Goal: Feedback & Contribution: Contribute content

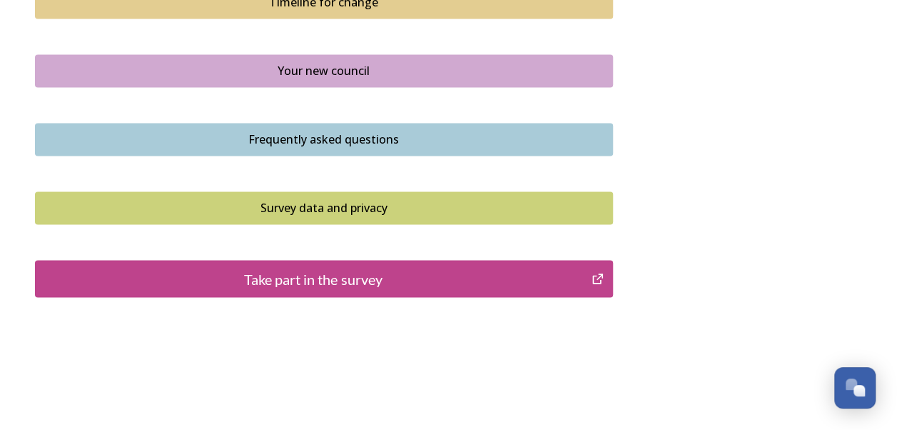
scroll to position [1102, 0]
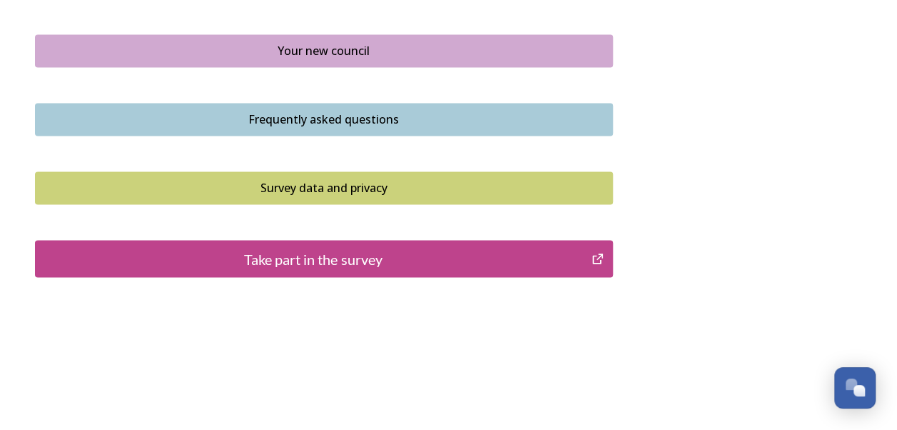
click at [332, 256] on div "Take part in the survey" at bounding box center [314, 258] width 542 height 21
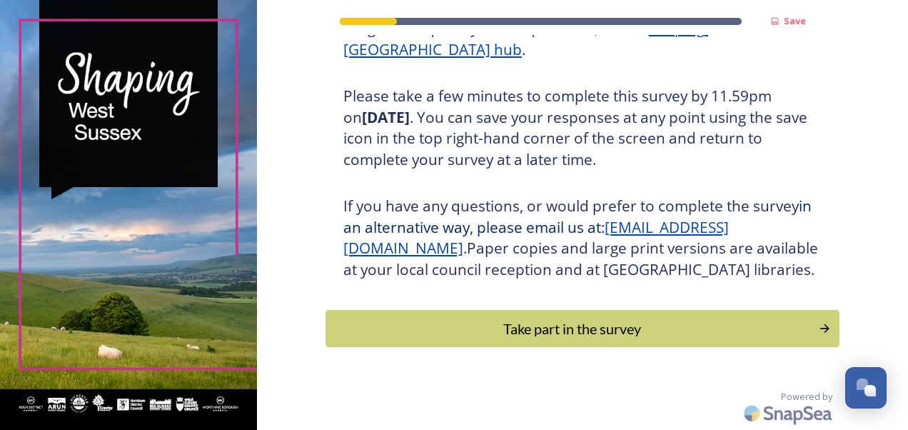
scroll to position [256, 0]
click at [601, 330] on div "Take part in the survey" at bounding box center [572, 328] width 483 height 21
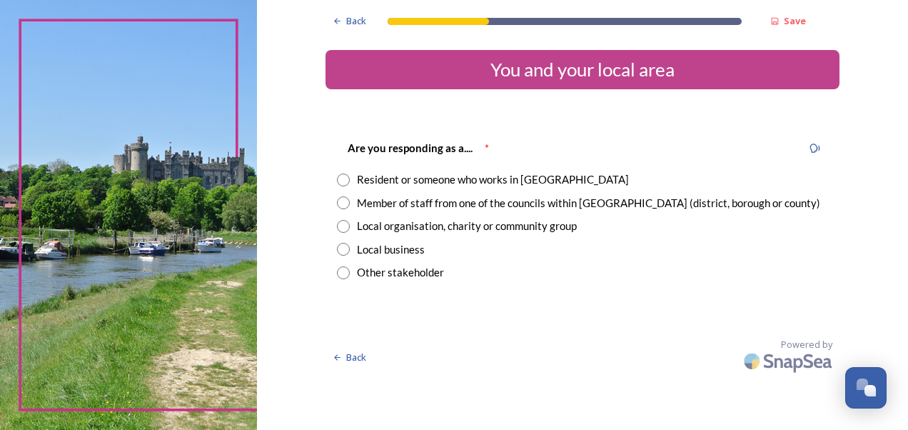
click at [341, 178] on input "radio" at bounding box center [343, 179] width 13 height 13
radio input "true"
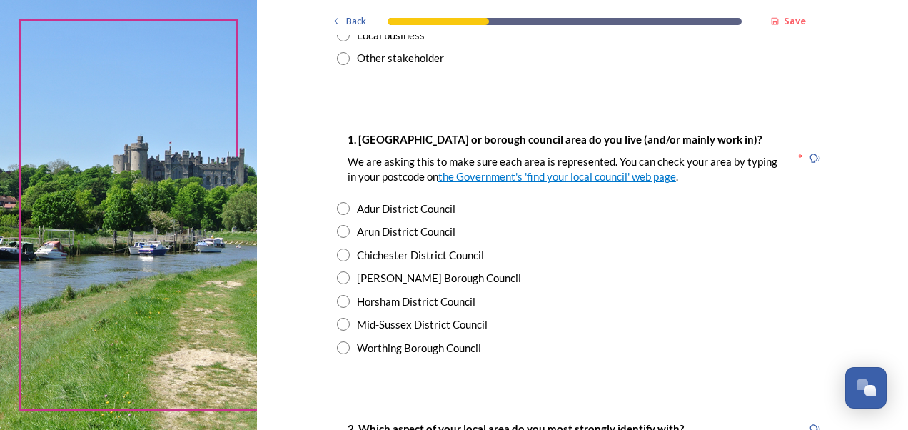
scroll to position [286, 0]
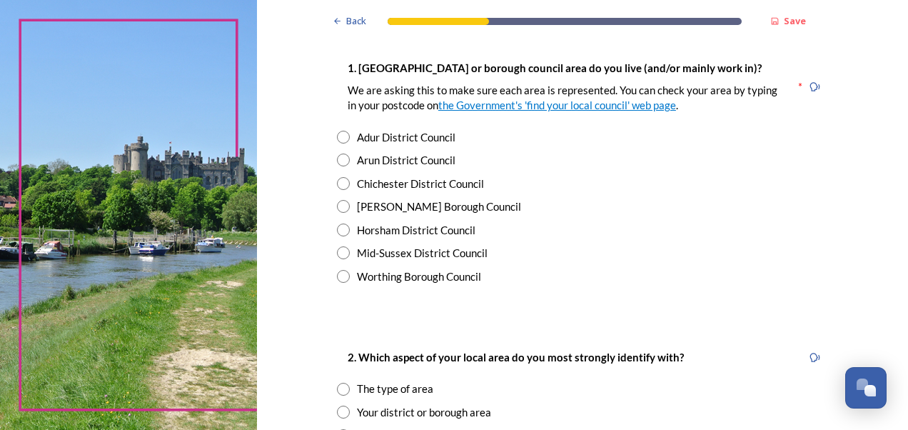
click at [340, 228] on input "radio" at bounding box center [343, 229] width 13 height 13
radio input "true"
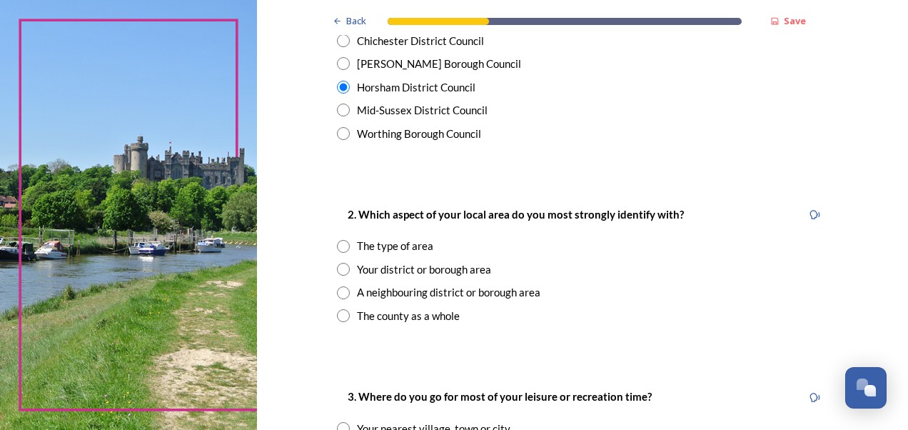
scroll to position [500, 0]
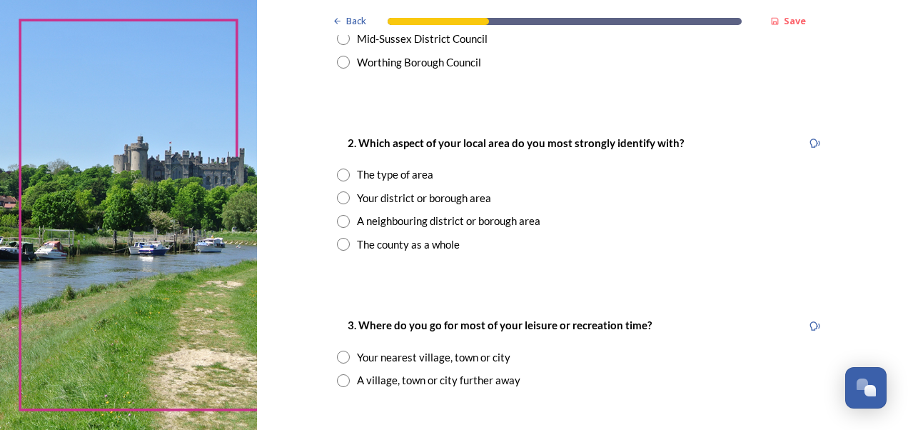
click at [337, 248] on input "radio" at bounding box center [343, 244] width 13 height 13
radio input "true"
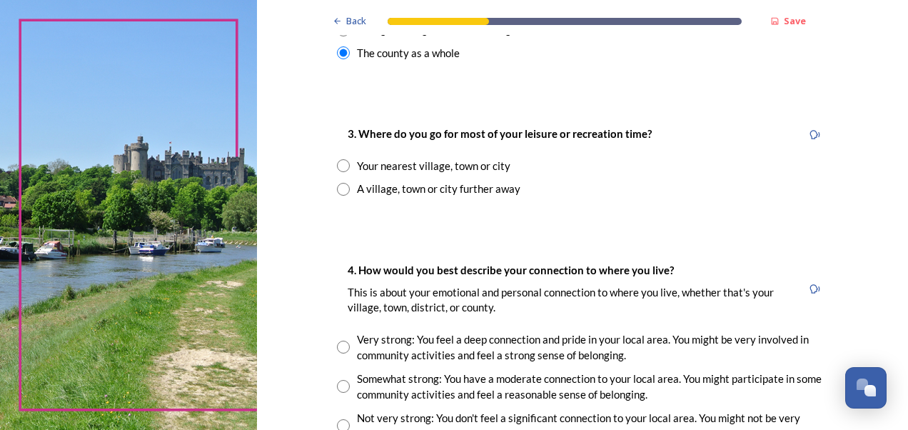
scroll to position [714, 0]
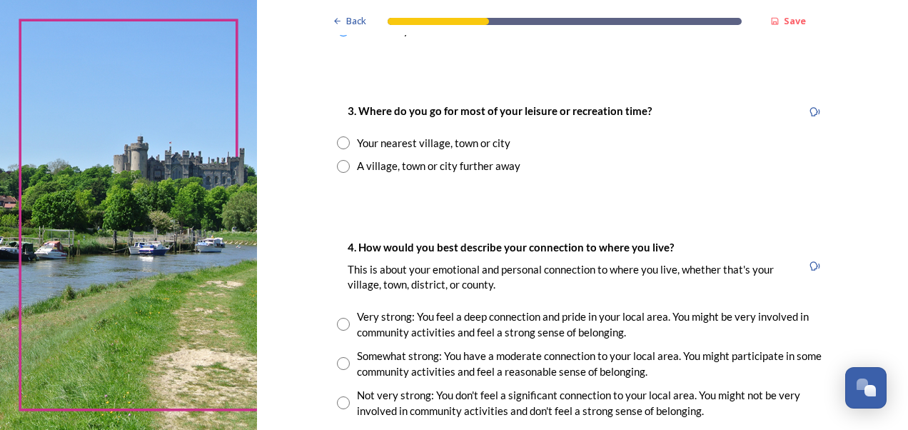
click at [340, 142] on input "radio" at bounding box center [343, 142] width 13 height 13
radio input "true"
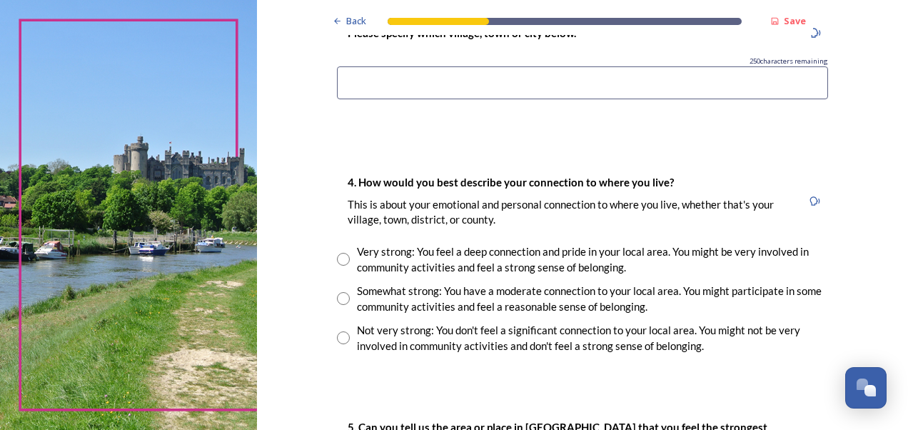
scroll to position [999, 0]
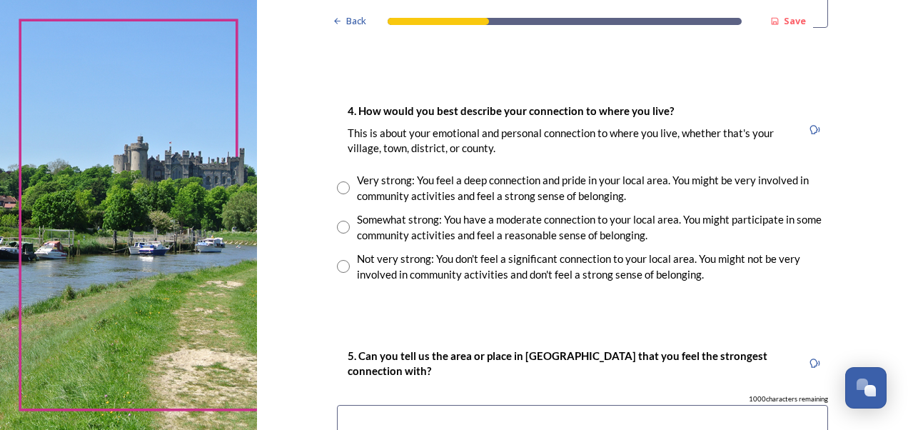
click at [337, 226] on input "radio" at bounding box center [343, 227] width 13 height 13
radio input "true"
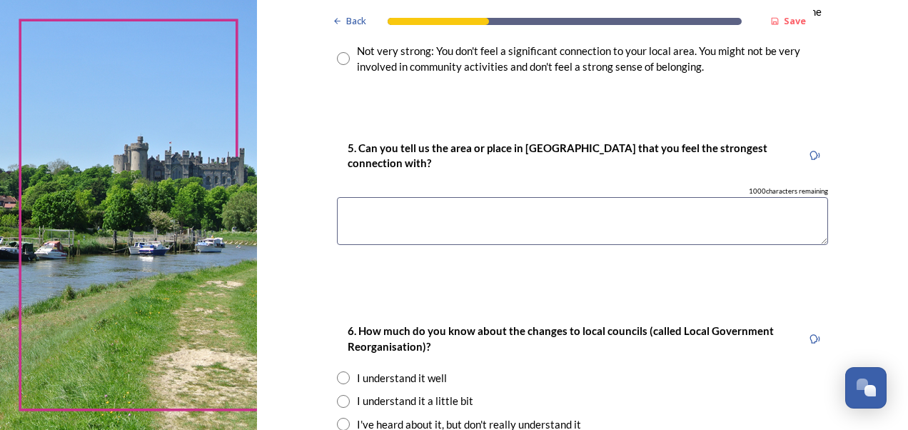
scroll to position [1214, 0]
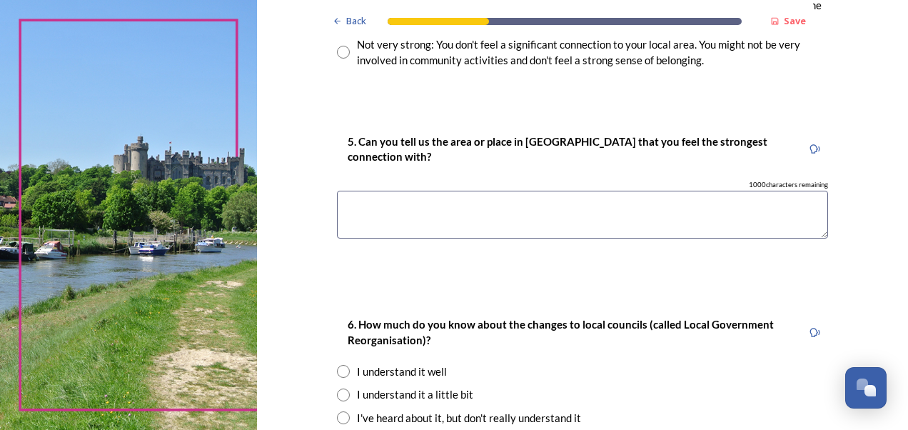
click at [521, 221] on textarea at bounding box center [582, 215] width 491 height 48
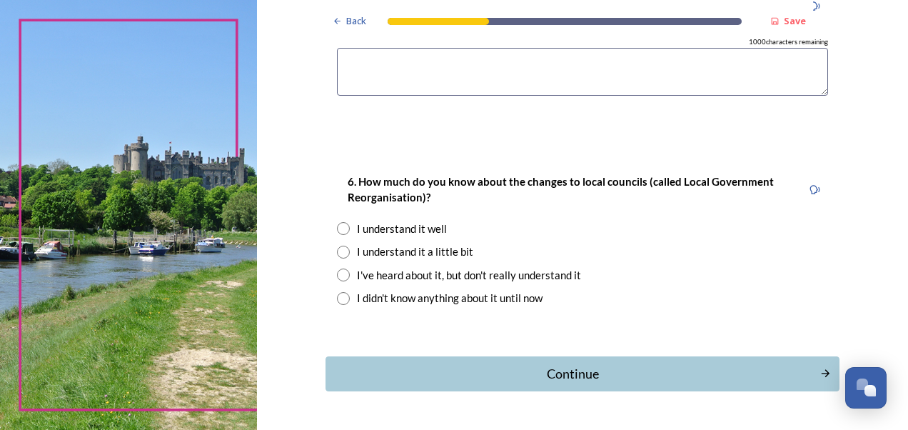
scroll to position [1399, 0]
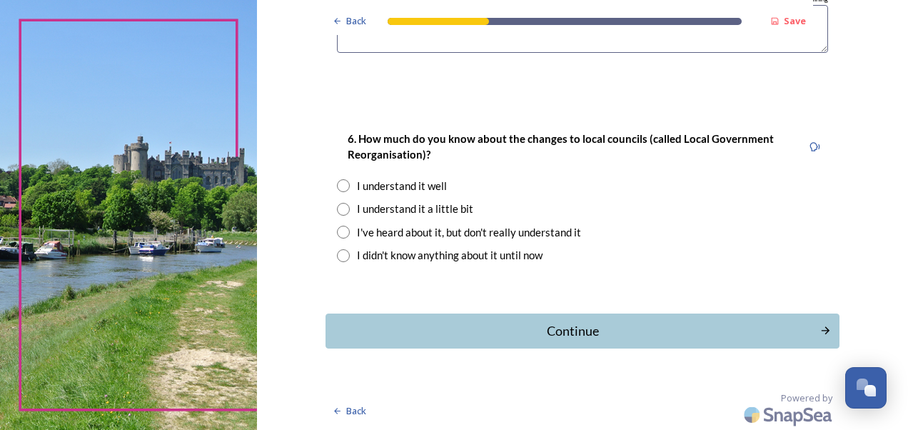
click at [341, 208] on input "radio" at bounding box center [343, 209] width 13 height 13
radio input "true"
click at [556, 327] on div "Continue" at bounding box center [572, 330] width 479 height 19
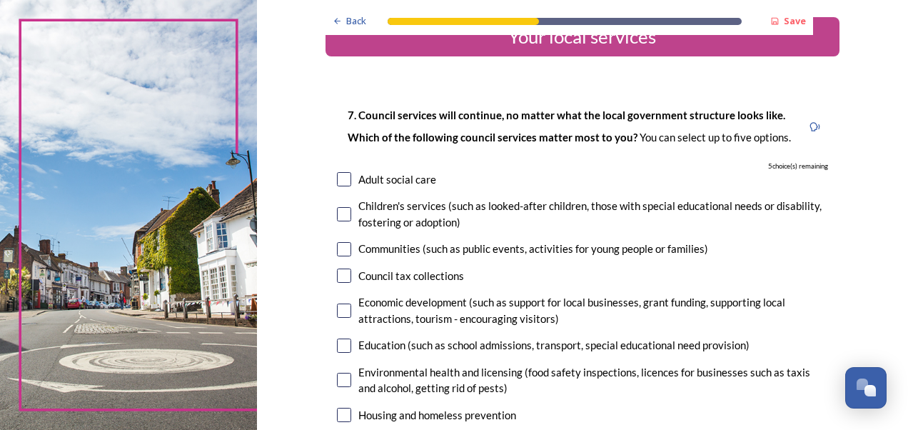
scroll to position [61, 0]
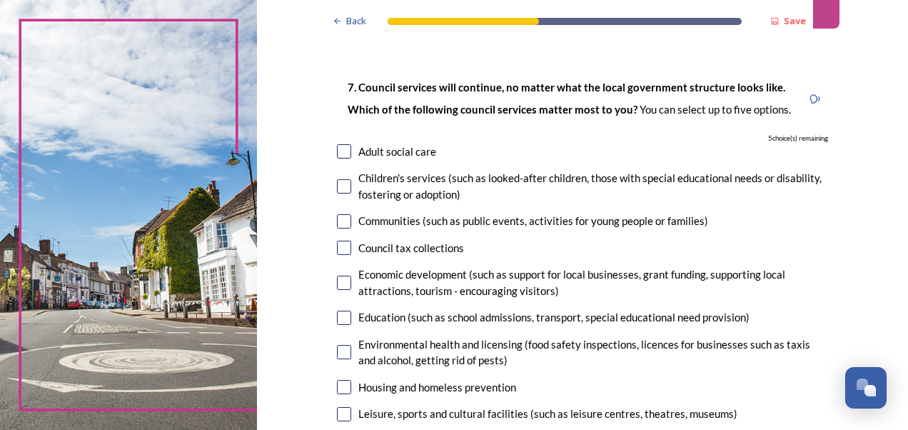
click at [337, 186] on input "checkbox" at bounding box center [344, 186] width 14 height 14
checkbox input "true"
click at [338, 320] on input "checkbox" at bounding box center [344, 318] width 14 height 14
checkbox input "true"
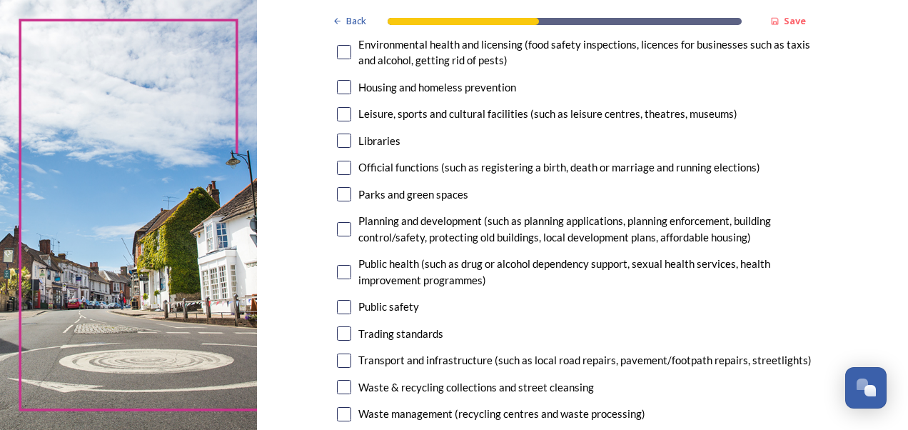
scroll to position [363, 0]
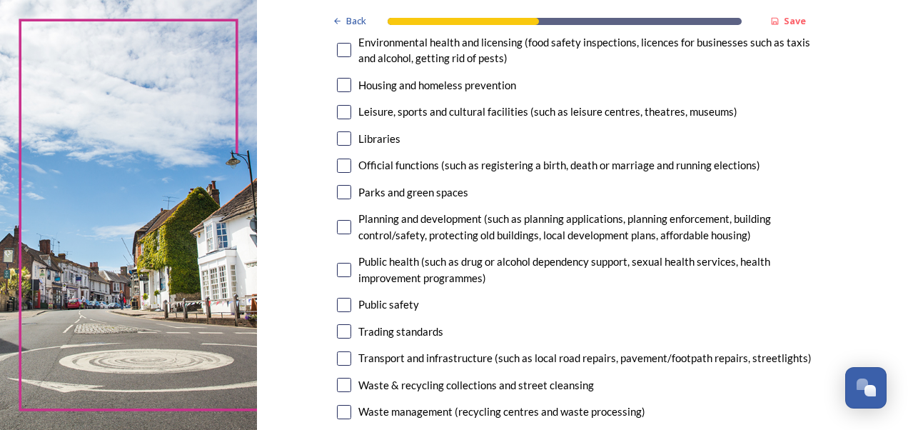
click at [338, 87] on input "checkbox" at bounding box center [344, 85] width 14 height 14
checkbox input "true"
click at [343, 116] on input "checkbox" at bounding box center [344, 112] width 14 height 14
checkbox input "true"
click at [340, 137] on input "checkbox" at bounding box center [344, 138] width 14 height 14
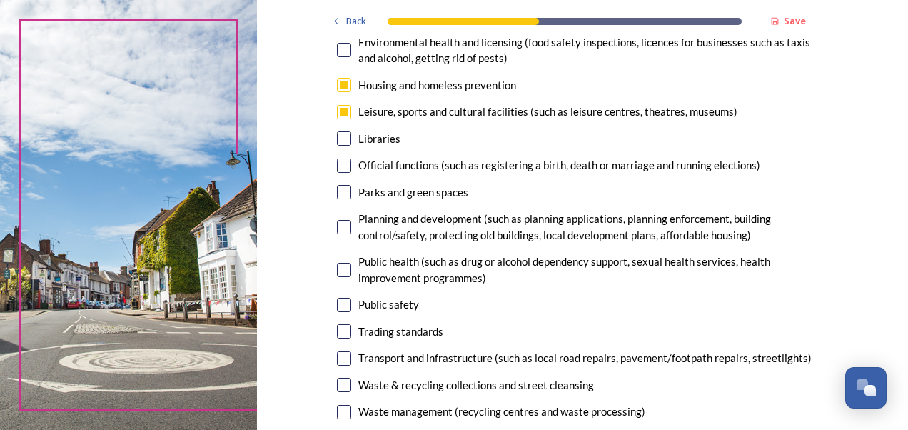
checkbox input "true"
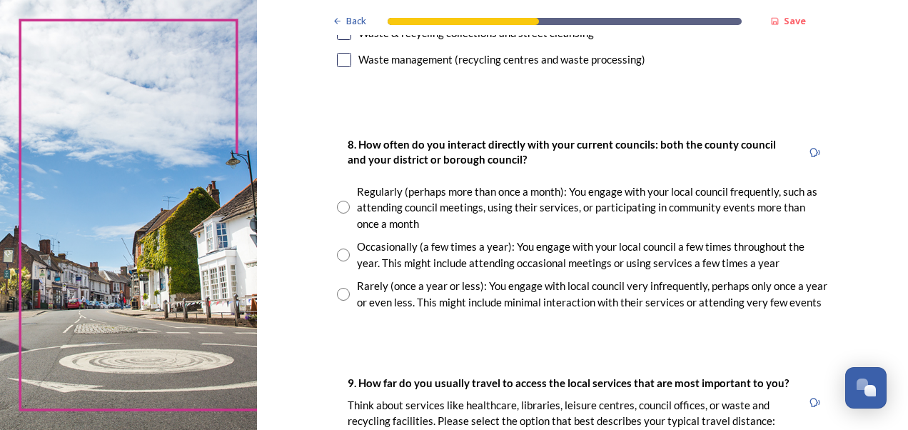
scroll to position [734, 0]
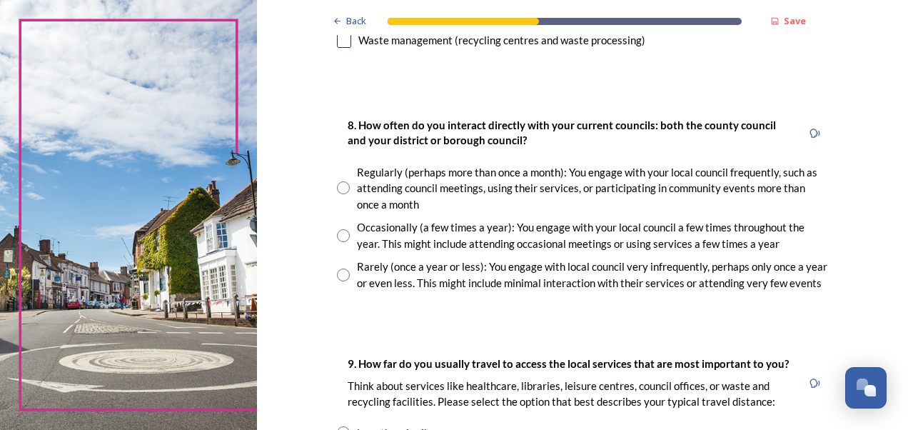
click at [338, 190] on input "radio" at bounding box center [343, 187] width 13 height 13
radio input "true"
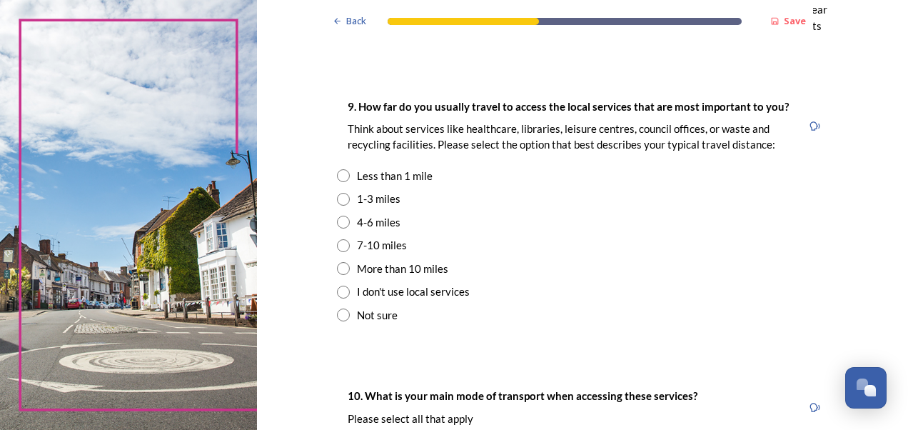
scroll to position [992, 0]
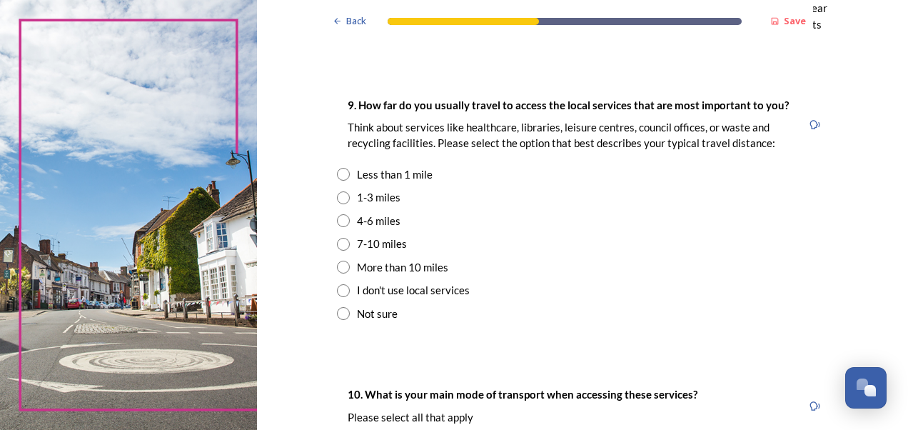
click at [343, 202] on input "radio" at bounding box center [343, 197] width 13 height 13
radio input "true"
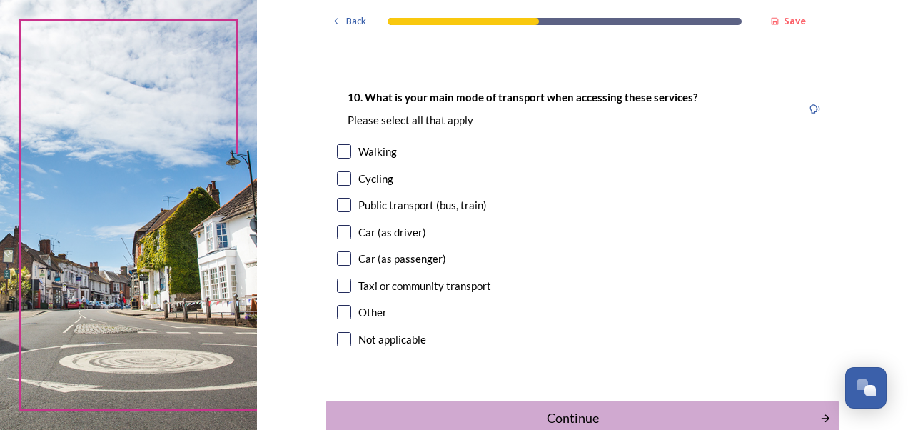
scroll to position [1303, 0]
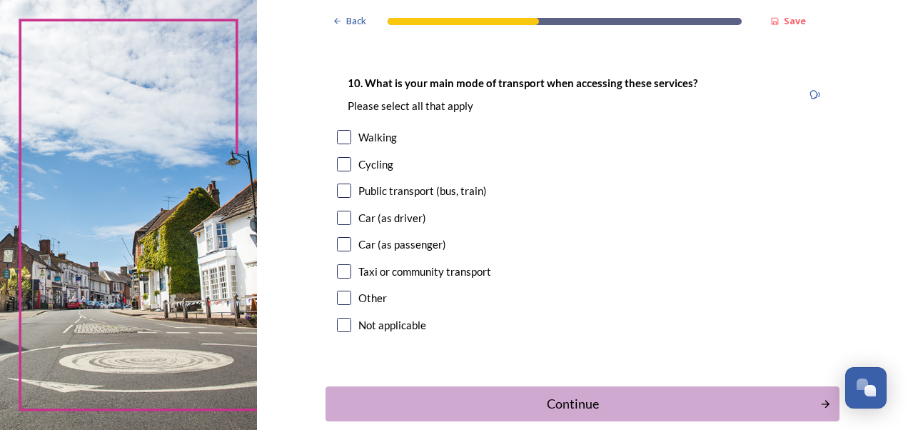
click at [337, 223] on input "checkbox" at bounding box center [344, 218] width 14 height 14
checkbox input "true"
click at [615, 415] on button "Continue" at bounding box center [583, 403] width 514 height 35
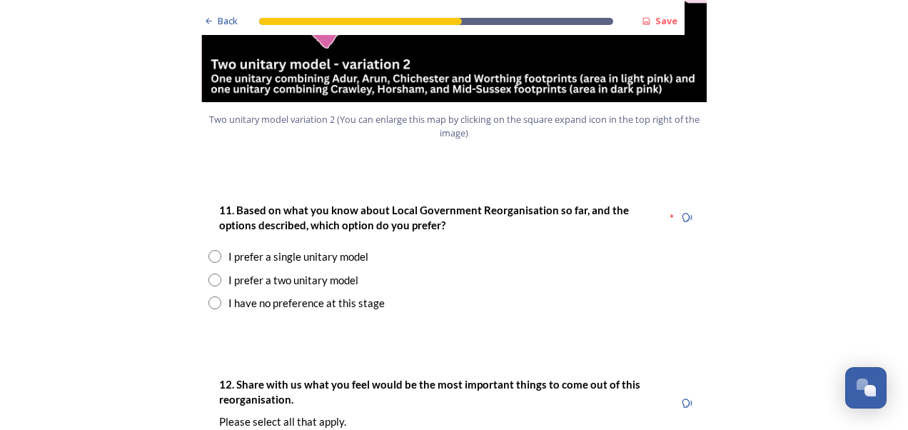
scroll to position [1801, 0]
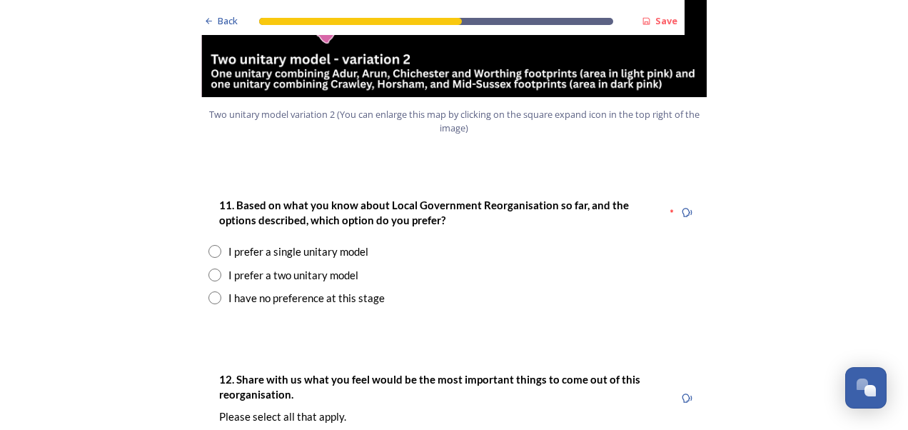
click at [209, 245] on input "radio" at bounding box center [214, 251] width 13 height 13
radio input "true"
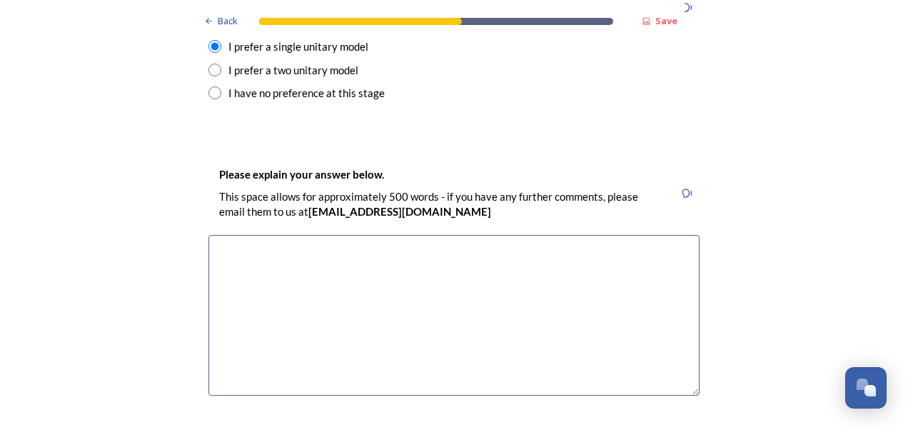
scroll to position [2000, 0]
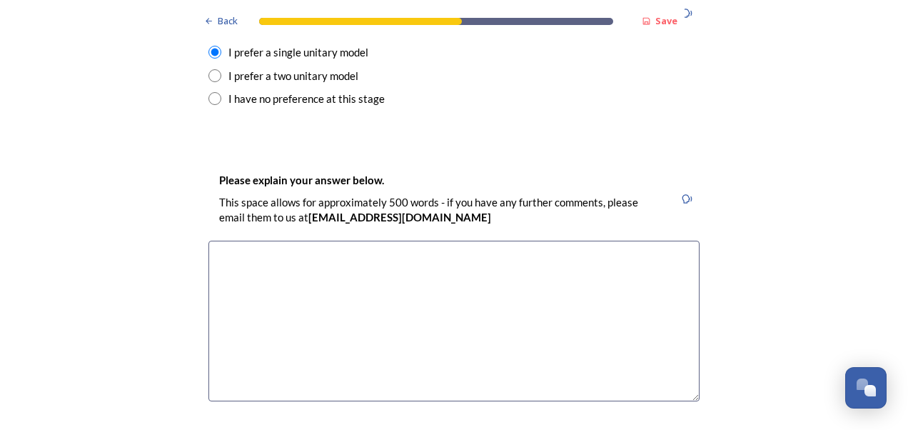
click at [585, 246] on textarea at bounding box center [453, 321] width 491 height 161
click at [418, 242] on textarea at bounding box center [453, 321] width 491 height 161
type textarea "I"
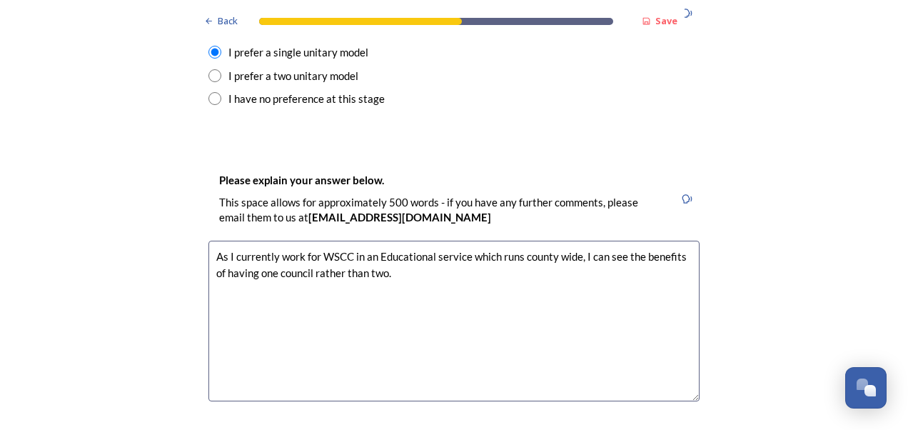
click at [580, 241] on textarea "As I currently work for WSCC in an Educational service which runs county wide, …" at bounding box center [453, 321] width 491 height 161
click at [463, 241] on textarea "As I currently work for WSCC in an Educational service which runs county wide, …" at bounding box center [453, 321] width 491 height 161
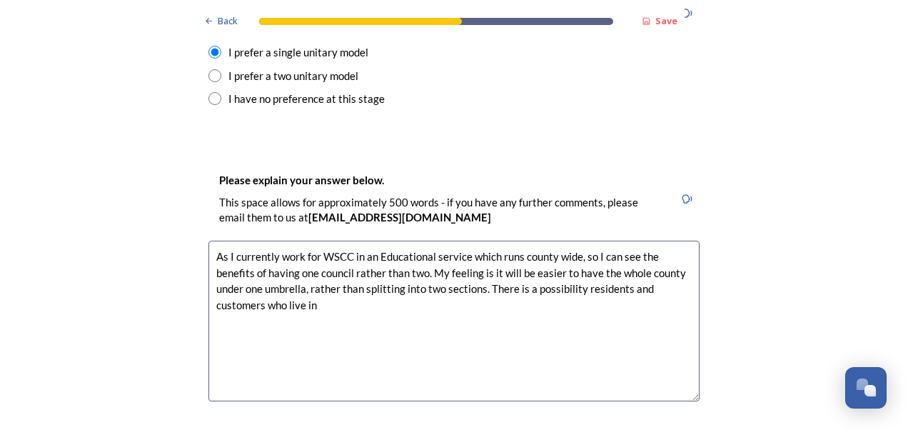
click at [488, 241] on textarea "As I currently work for WSCC in an Educational service which runs county wide, …" at bounding box center [453, 321] width 491 height 161
click at [490, 257] on textarea "As I currently work for WSCC in an Educational service which runs county wide, …" at bounding box center [453, 321] width 491 height 161
click at [487, 246] on textarea "As I currently work for WSCC in an Educational service which runs county wide, …" at bounding box center [453, 321] width 491 height 161
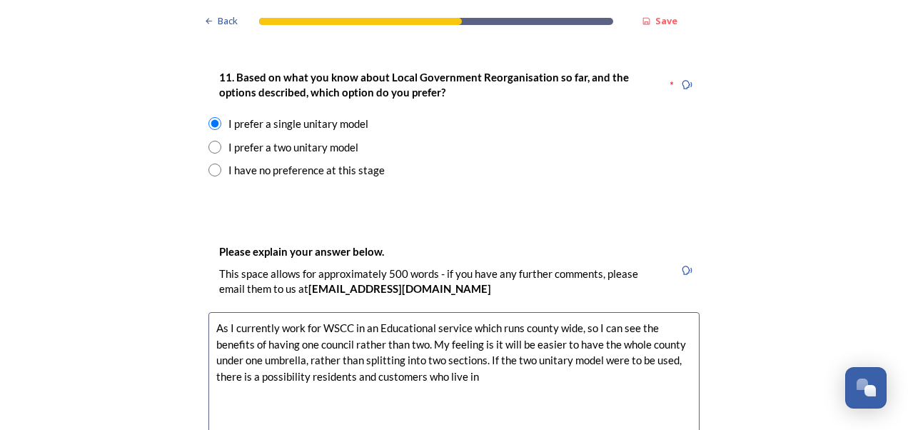
click at [481, 338] on textarea "As I currently work for WSCC in an Educational service which runs county wide, …" at bounding box center [453, 392] width 491 height 161
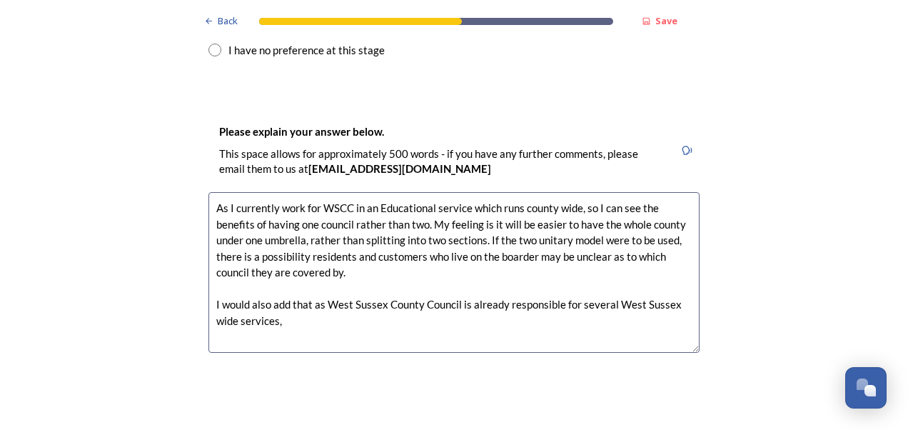
scroll to position [2072, 0]
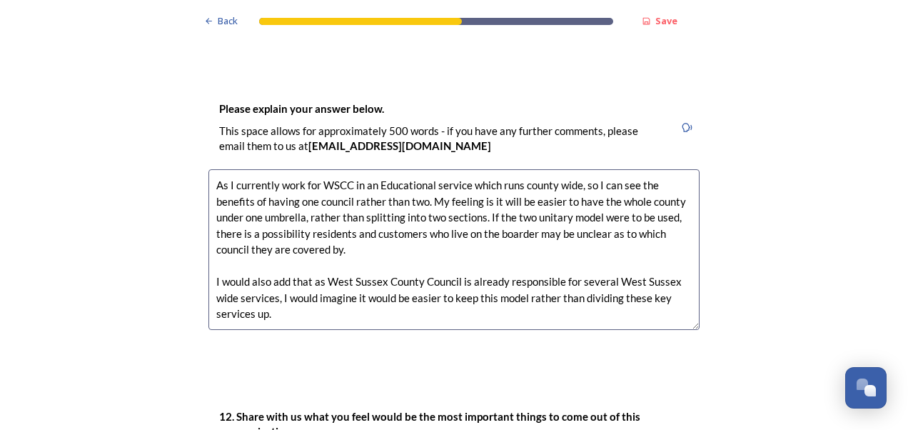
drag, startPoint x: 433, startPoint y: 258, endPoint x: 441, endPoint y: 256, distance: 9.0
click at [433, 258] on textarea "As I currently work for WSCC in an Educational service which runs county wide, …" at bounding box center [453, 249] width 491 height 161
click at [500, 274] on textarea "As I currently work for WSCC in an Educational service which runs county wide, …" at bounding box center [453, 249] width 491 height 161
drag, startPoint x: 593, startPoint y: 255, endPoint x: 558, endPoint y: 268, distance: 37.5
click at [558, 268] on textarea "As I currently work for WSCC in an Educational service which runs county wide, …" at bounding box center [453, 249] width 491 height 161
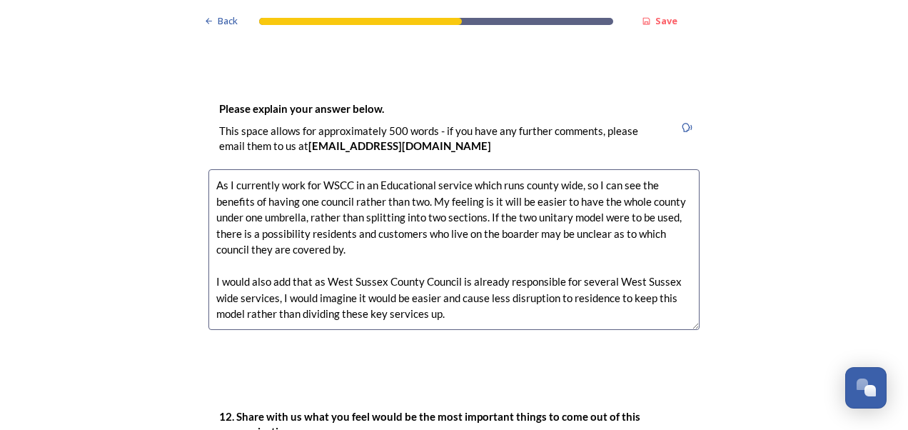
click at [601, 253] on textarea "As I currently work for WSCC in an Educational service which runs county wide, …" at bounding box center [453, 249] width 491 height 161
click at [557, 269] on textarea "As I currently work for WSCC in an Educational service which runs county wide, …" at bounding box center [453, 249] width 491 height 161
drag, startPoint x: 455, startPoint y: 254, endPoint x: 426, endPoint y: 257, distance: 29.4
click at [426, 257] on textarea "As I currently work for WSCC in an Educational service which runs county wide, …" at bounding box center [453, 249] width 491 height 161
click at [498, 271] on textarea "As I currently work for WSCC in an Educational service which runs county wide, …" at bounding box center [453, 249] width 491 height 161
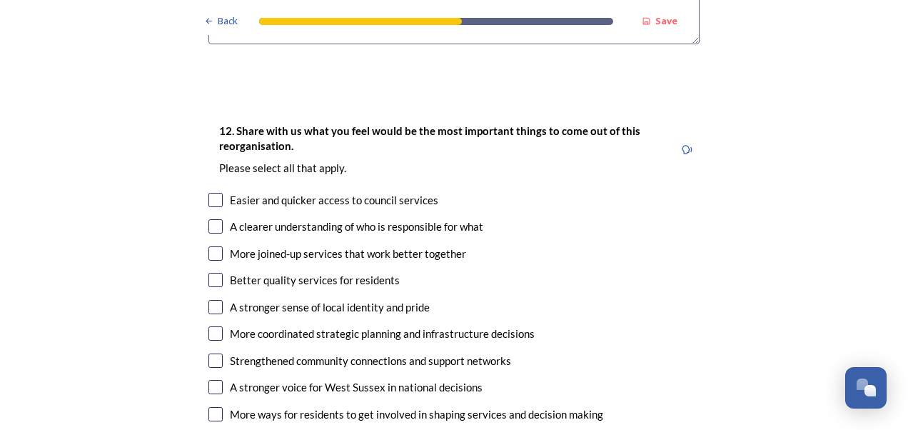
scroll to position [2428, 0]
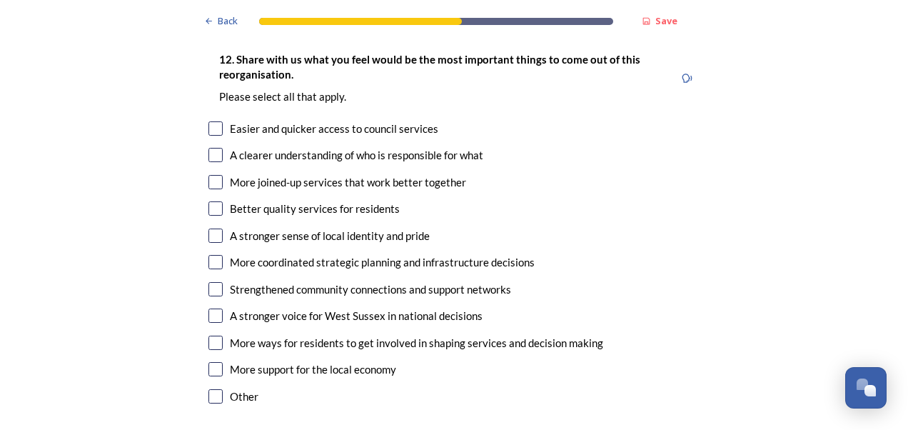
type textarea "As I currently work for WSCC in an Educational service which runs county wide, …"
click at [212, 201] on input "checkbox" at bounding box center [215, 208] width 14 height 14
checkbox input "true"
click at [211, 336] on input "checkbox" at bounding box center [215, 343] width 14 height 14
checkbox input "true"
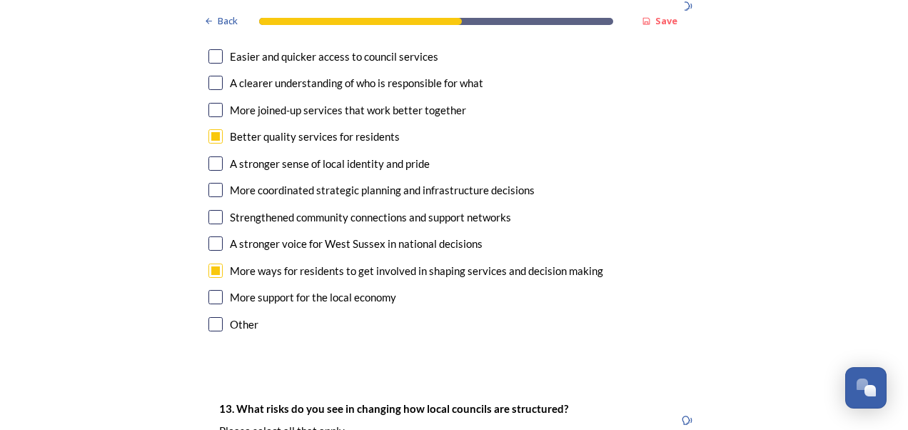
scroll to position [2643, 0]
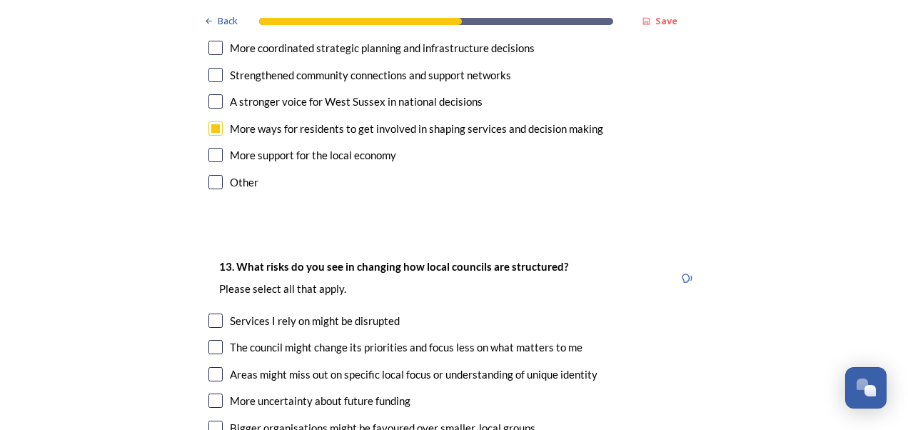
click at [216, 175] on input "checkbox" at bounding box center [215, 182] width 14 height 14
checkbox input "true"
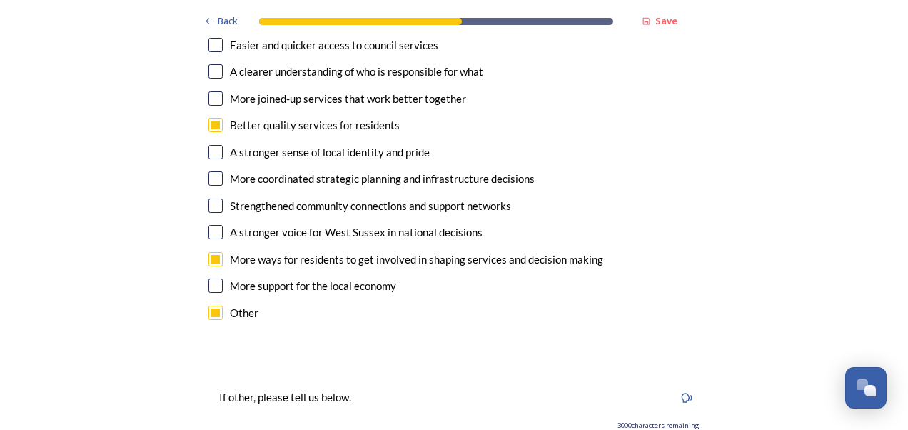
scroll to position [2428, 0]
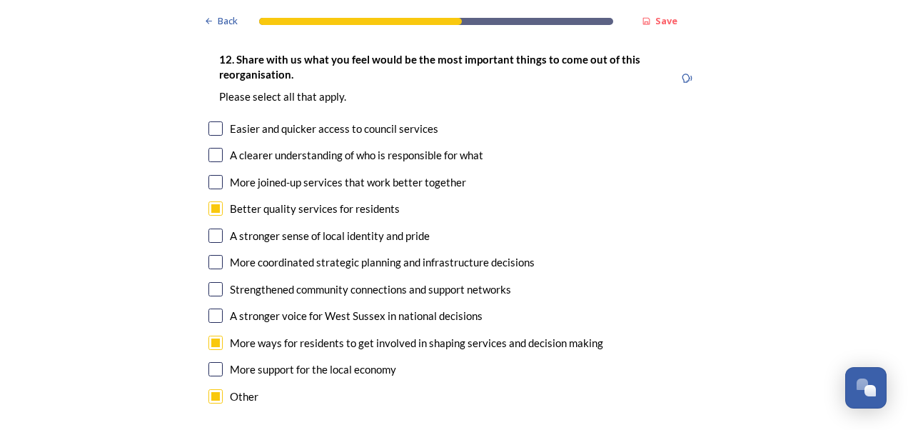
click at [208, 121] on input "checkbox" at bounding box center [215, 128] width 14 height 14
checkbox input "true"
click at [213, 148] on input "checkbox" at bounding box center [215, 155] width 14 height 14
click at [215, 148] on input "checkbox" at bounding box center [215, 155] width 14 height 14
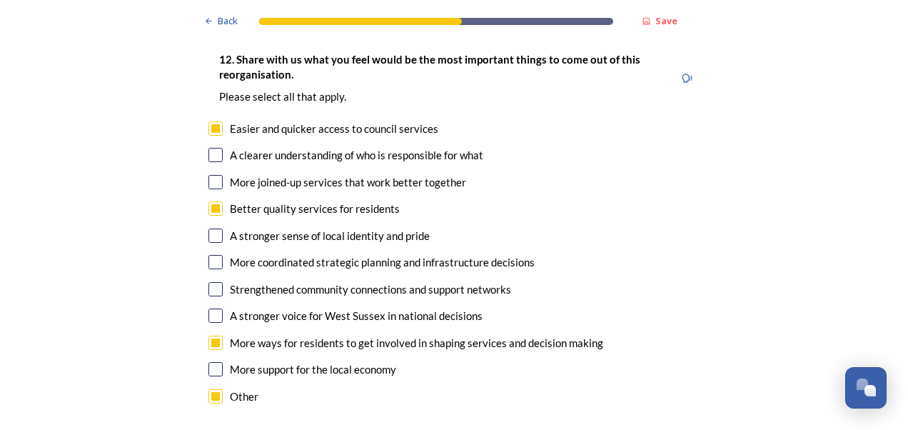
checkbox input "true"
click at [210, 255] on input "checkbox" at bounding box center [215, 262] width 14 height 14
click at [214, 255] on input "checkbox" at bounding box center [215, 262] width 14 height 14
checkbox input "true"
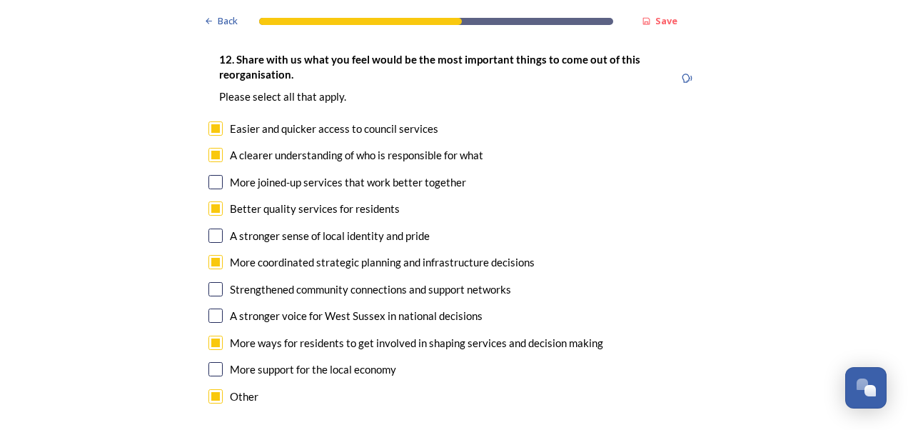
scroll to position [2500, 0]
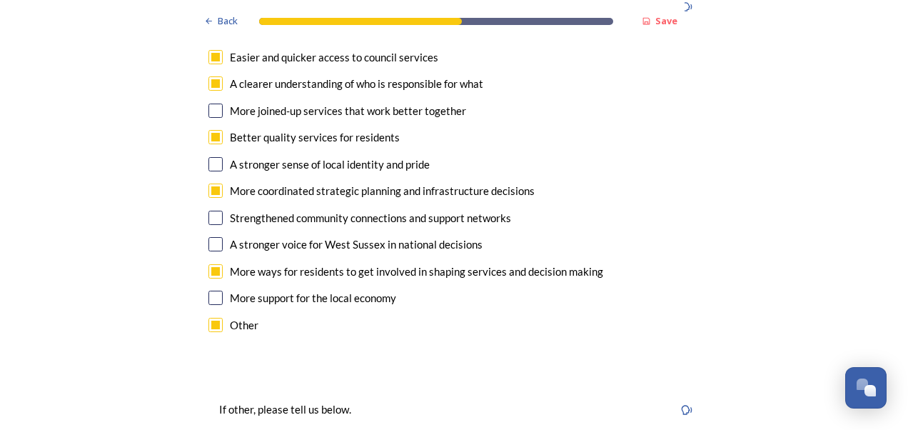
click at [216, 211] on input "checkbox" at bounding box center [215, 218] width 14 height 14
checkbox input "true"
click at [211, 318] on input "checkbox" at bounding box center [215, 325] width 14 height 14
checkbox input "false"
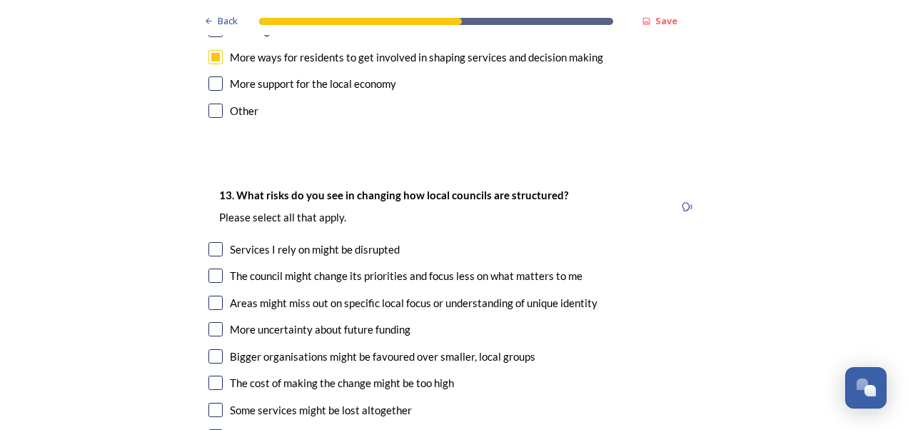
scroll to position [2785, 0]
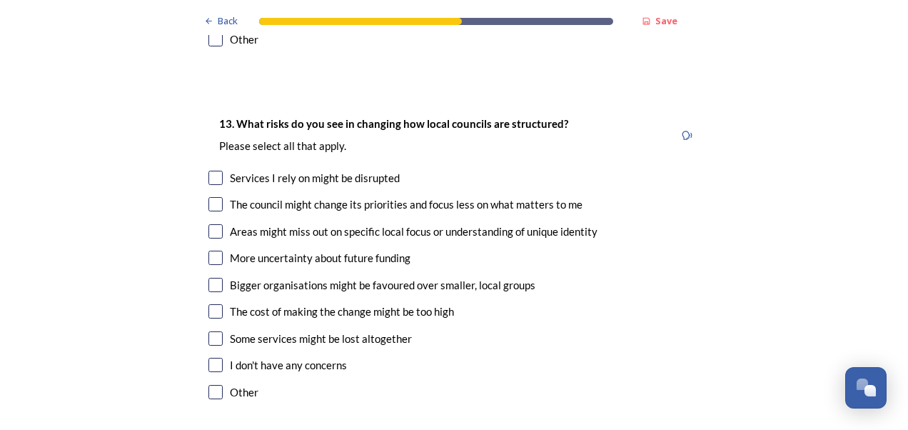
click at [213, 171] on input "checkbox" at bounding box center [215, 178] width 14 height 14
checkbox input "true"
click at [208, 197] on input "checkbox" at bounding box center [215, 204] width 14 height 14
checkbox input "true"
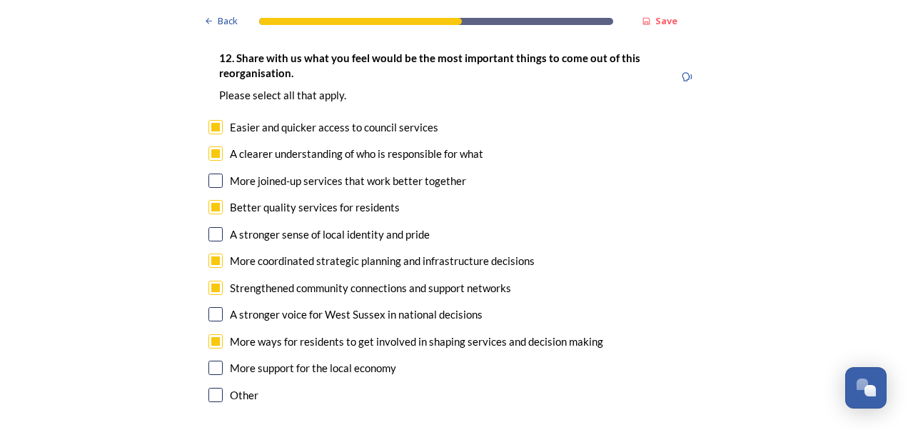
scroll to position [2500, 0]
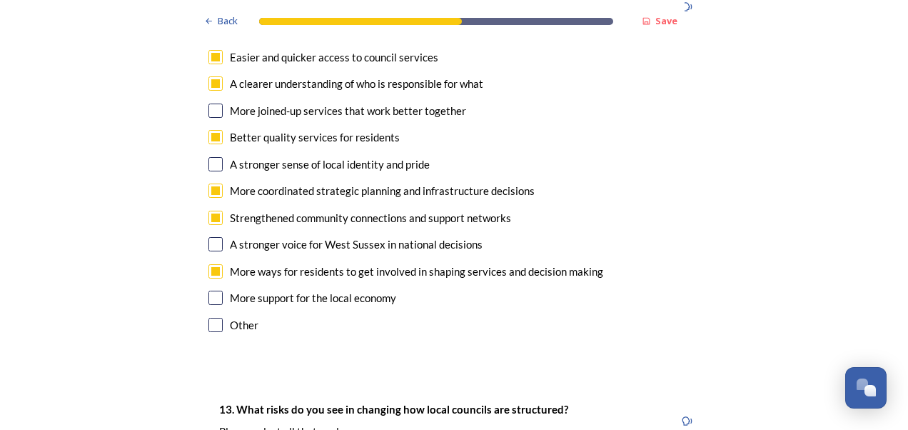
click at [208, 318] on input "checkbox" at bounding box center [215, 325] width 14 height 14
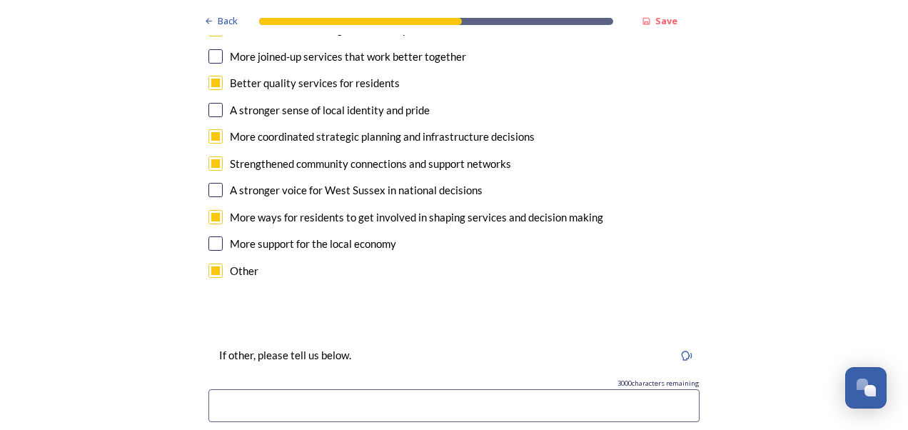
scroll to position [2714, 0]
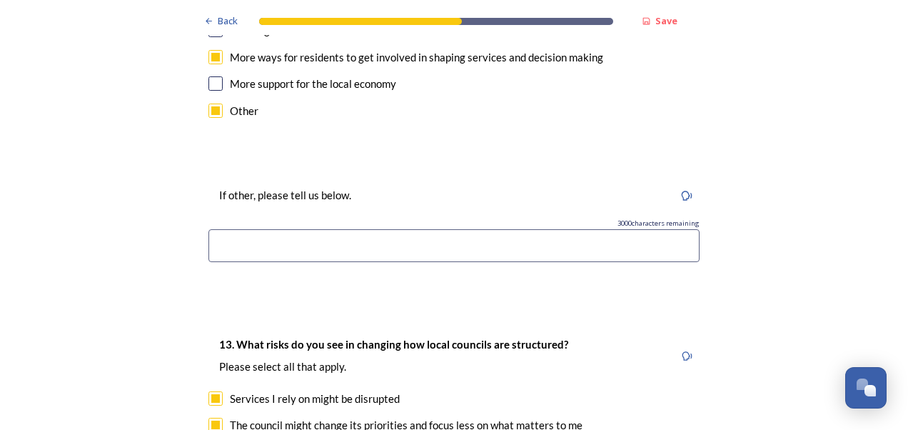
click at [209, 104] on input "checkbox" at bounding box center [215, 111] width 14 height 14
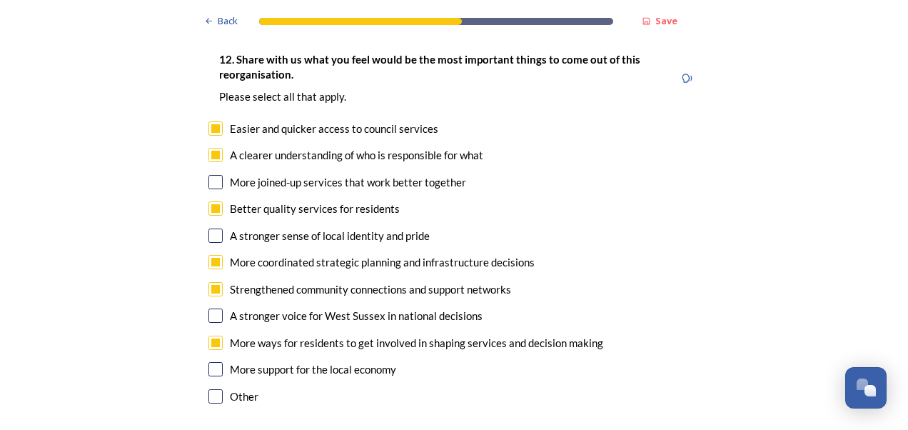
scroll to position [2500, 0]
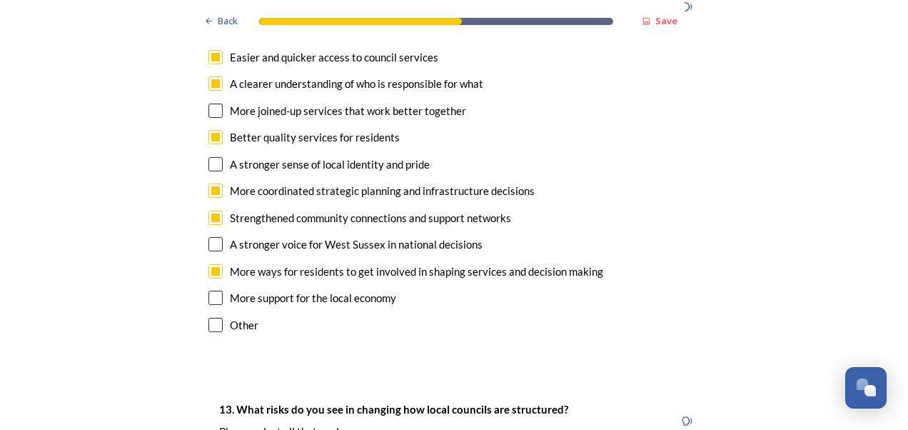
click at [209, 318] on input "checkbox" at bounding box center [215, 325] width 14 height 14
checkbox input "true"
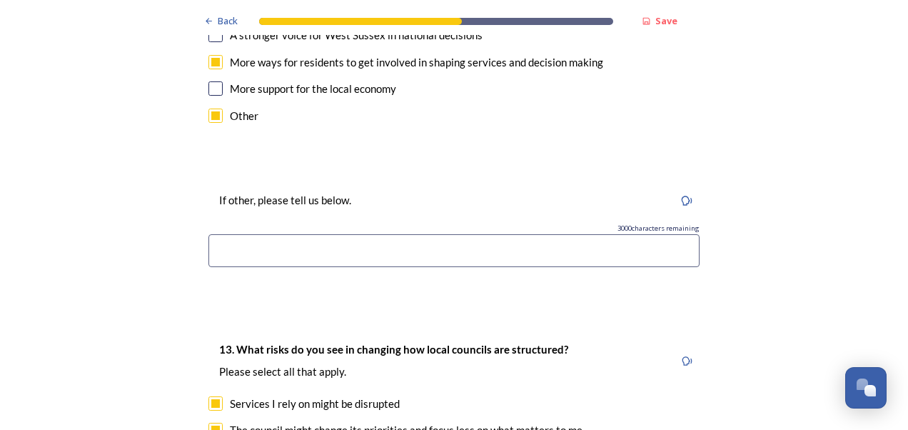
scroll to position [2714, 0]
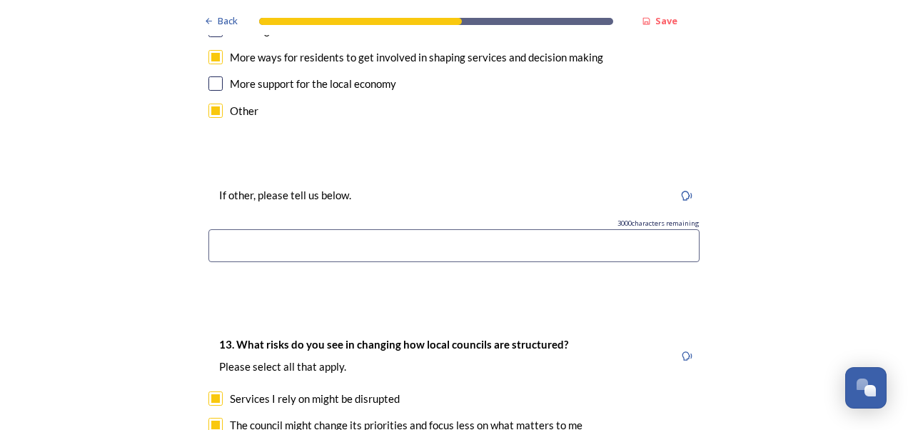
click at [305, 229] on input at bounding box center [453, 245] width 491 height 33
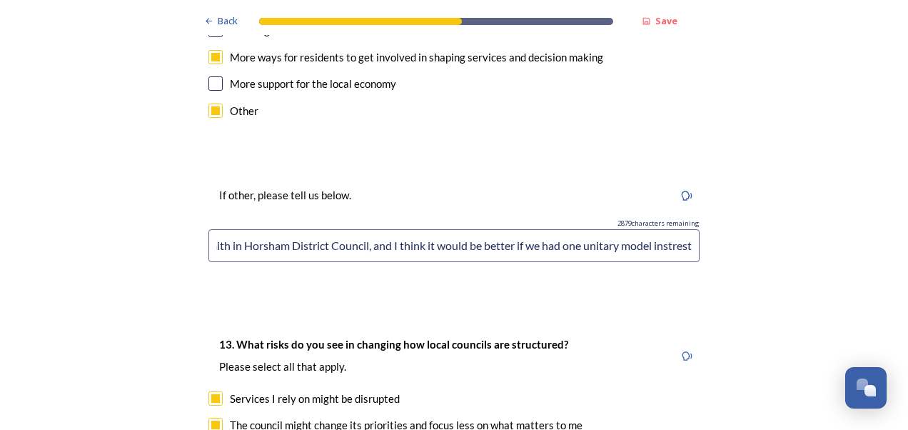
scroll to position [0, 98]
drag, startPoint x: 670, startPoint y: 203, endPoint x: 608, endPoint y: 212, distance: 62.1
click at [600, 229] on input "I have very little faith in Horsham District Council, and I think it would be b…" at bounding box center [453, 245] width 491 height 33
drag, startPoint x: 683, startPoint y: 201, endPoint x: 660, endPoint y: 204, distance: 23.0
click at [660, 229] on input "I have very little faith in Horsham District Council, and I think it would be b…" at bounding box center [453, 245] width 491 height 33
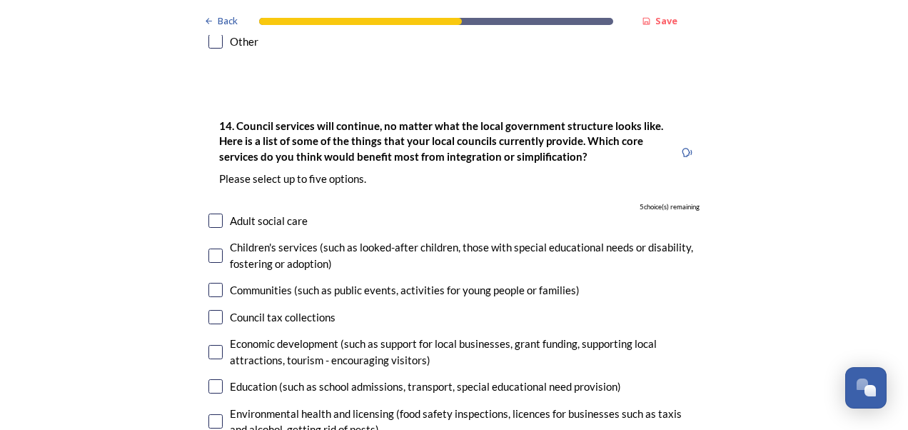
scroll to position [3356, 0]
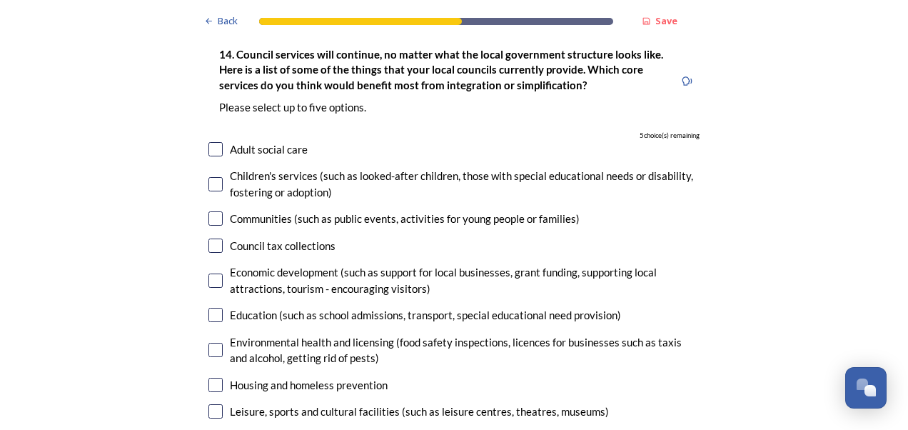
type input "I have very little faith in Horsham District Council, and I think it would be b…"
click at [208, 142] on input "checkbox" at bounding box center [215, 149] width 14 height 14
checkbox input "true"
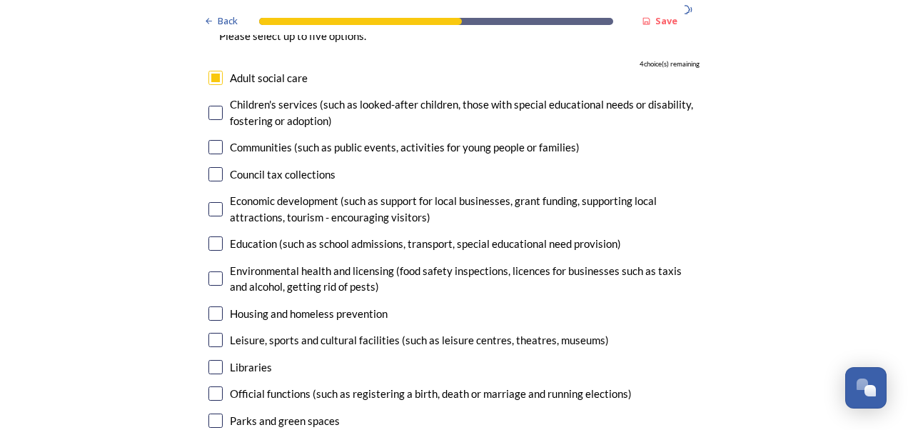
scroll to position [3428, 0]
click at [213, 140] on input "checkbox" at bounding box center [215, 147] width 14 height 14
checkbox input "true"
click at [213, 167] on input "checkbox" at bounding box center [215, 174] width 14 height 14
checkbox input "true"
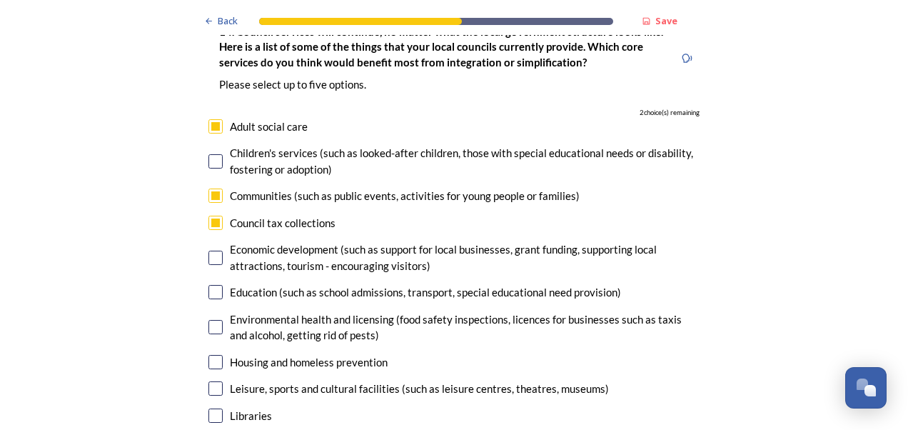
scroll to position [3356, 0]
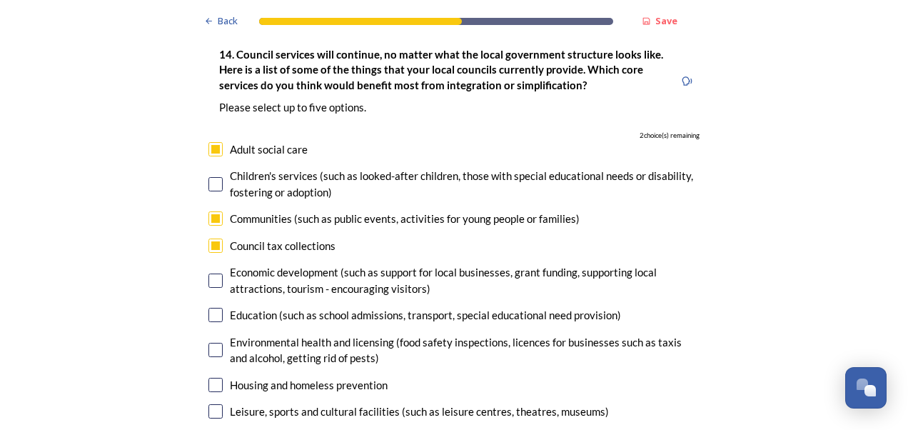
click at [211, 142] on input "checkbox" at bounding box center [215, 149] width 14 height 14
checkbox input "false"
click at [213, 238] on input "checkbox" at bounding box center [215, 245] width 14 height 14
checkbox input "false"
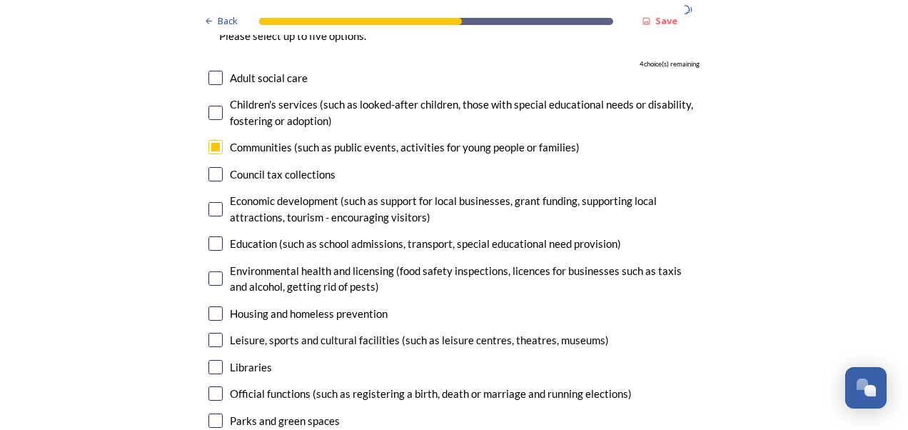
scroll to position [3499, 0]
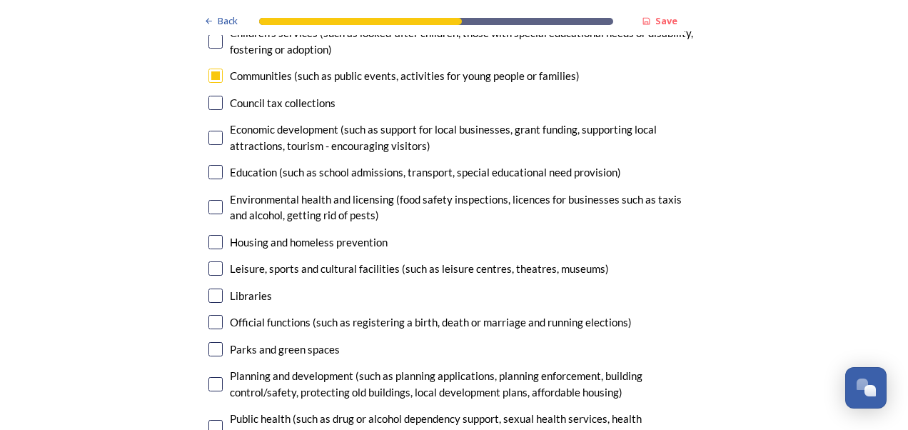
click at [214, 235] on input "checkbox" at bounding box center [215, 242] width 14 height 14
checkbox input "true"
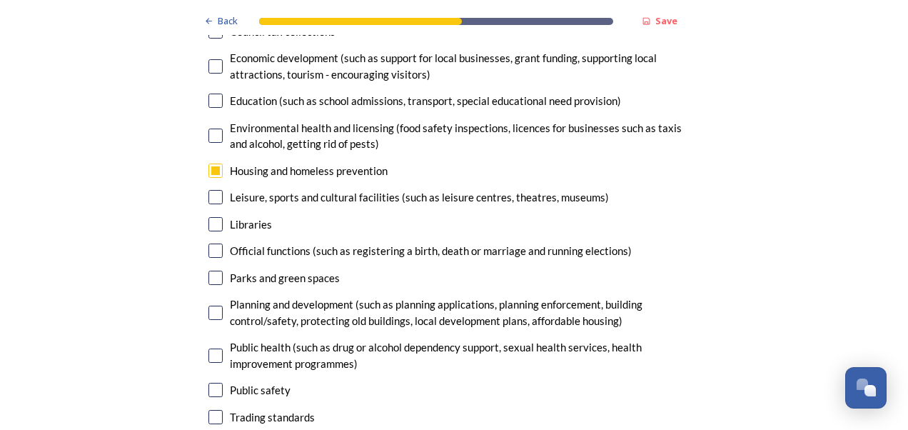
click at [213, 190] on input "checkbox" at bounding box center [215, 197] width 14 height 14
checkbox input "true"
click at [211, 217] on input "checkbox" at bounding box center [215, 224] width 14 height 14
checkbox input "true"
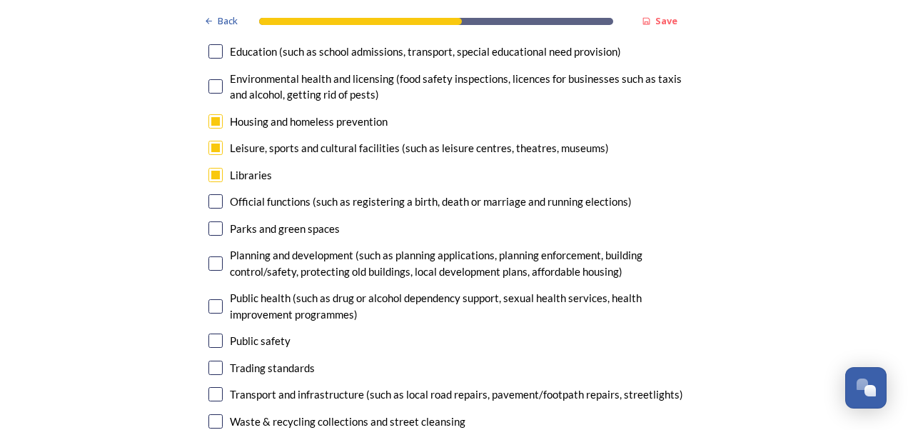
scroll to position [3642, 0]
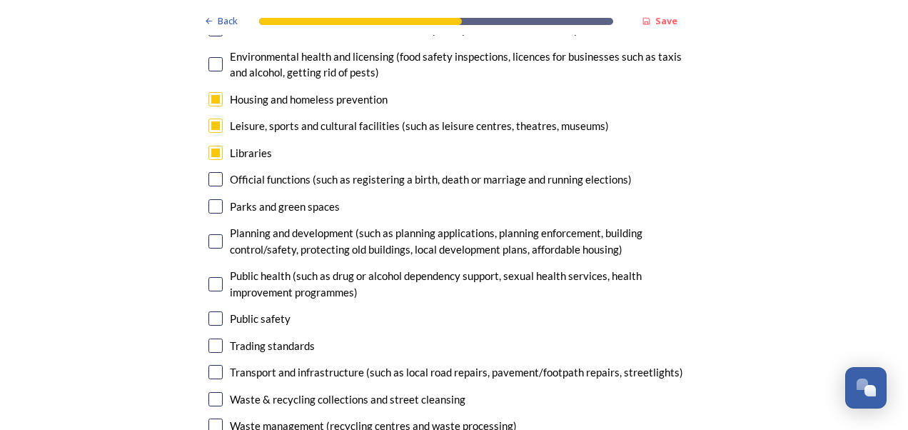
click at [211, 234] on input "checkbox" at bounding box center [215, 241] width 14 height 14
checkbox input "true"
click at [209, 146] on input "checkbox" at bounding box center [215, 153] width 14 height 14
checkbox input "false"
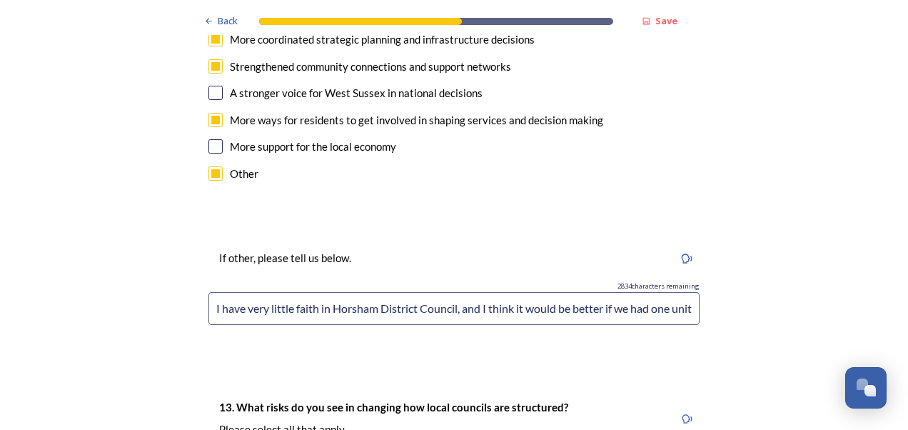
scroll to position [2643, 0]
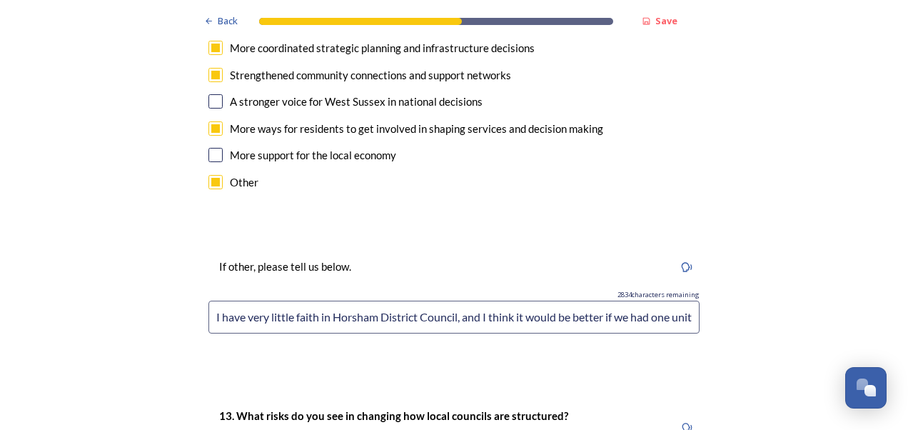
click at [467, 301] on input "I have very little faith in Horsham District Council, and I think it would be b…" at bounding box center [453, 317] width 491 height 33
type input "I have very little faith in Horsham District Council, and I think it would be b…"
click at [591, 301] on input "I have very little faith in Horsham District Council, and I think it would be b…" at bounding box center [453, 317] width 491 height 33
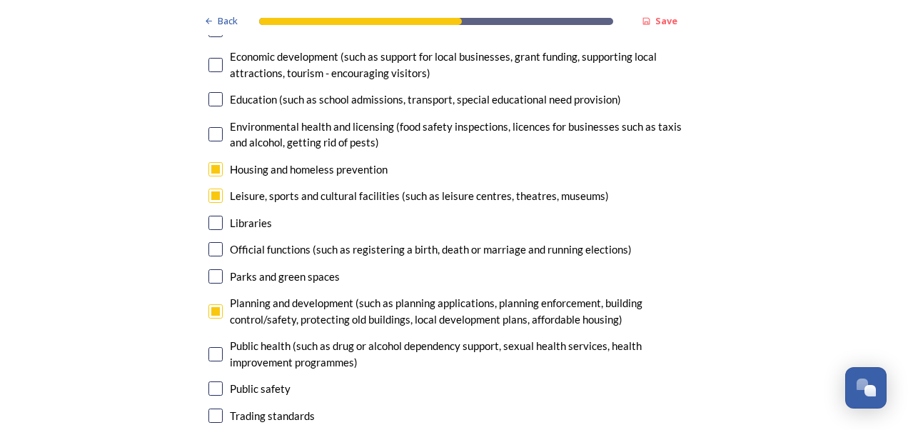
scroll to position [3642, 0]
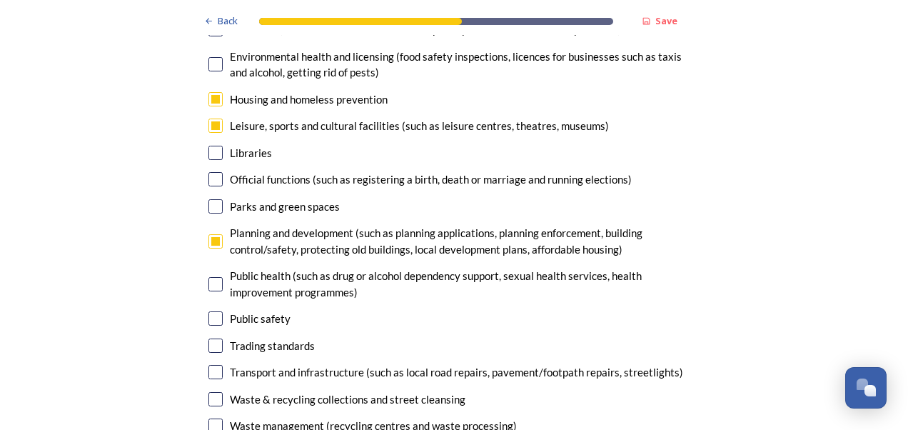
click at [214, 277] on input "checkbox" at bounding box center [215, 284] width 14 height 14
checkbox input "true"
click at [208, 311] on input "checkbox" at bounding box center [215, 318] width 14 height 14
checkbox input "false"
click at [214, 199] on input "checkbox" at bounding box center [215, 206] width 14 height 14
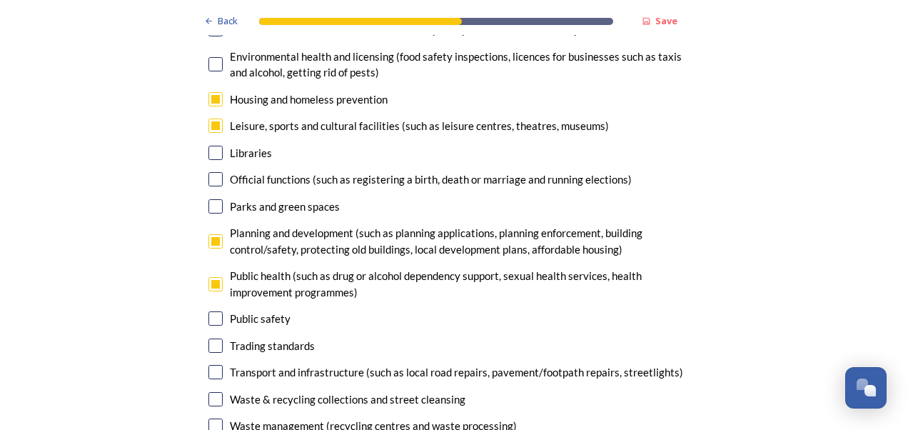
checkbox input "false"
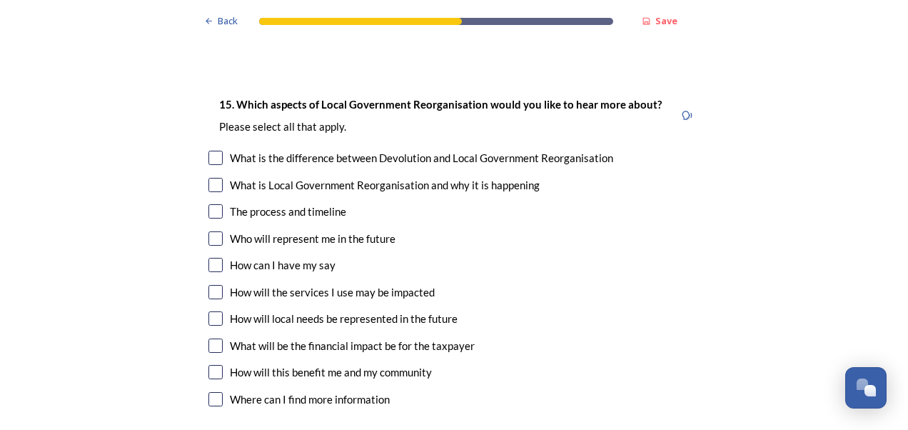
scroll to position [4070, 0]
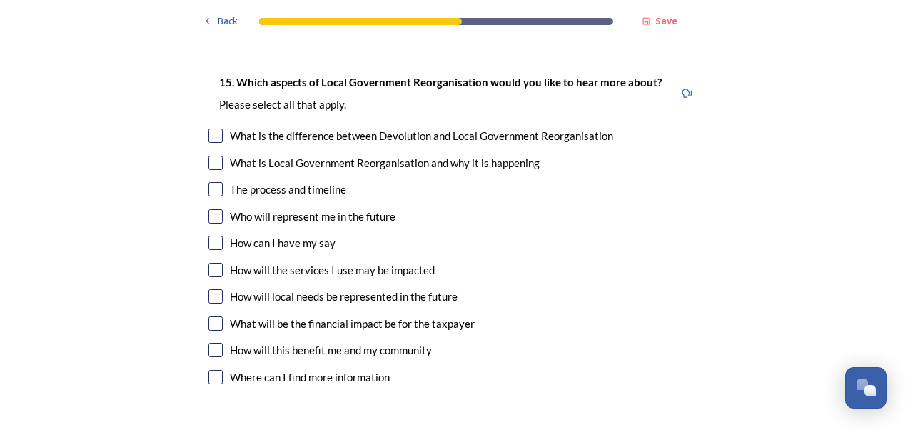
click at [212, 128] on input "checkbox" at bounding box center [215, 135] width 14 height 14
checkbox input "true"
click at [209, 209] on input "checkbox" at bounding box center [215, 216] width 14 height 14
checkbox input "true"
click at [212, 236] on input "checkbox" at bounding box center [215, 243] width 14 height 14
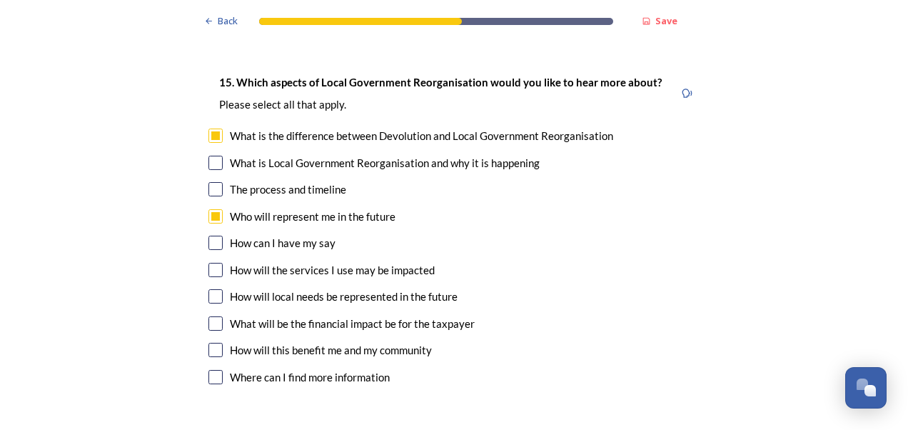
checkbox input "true"
click at [208, 263] on input "checkbox" at bounding box center [215, 270] width 14 height 14
checkbox input "true"
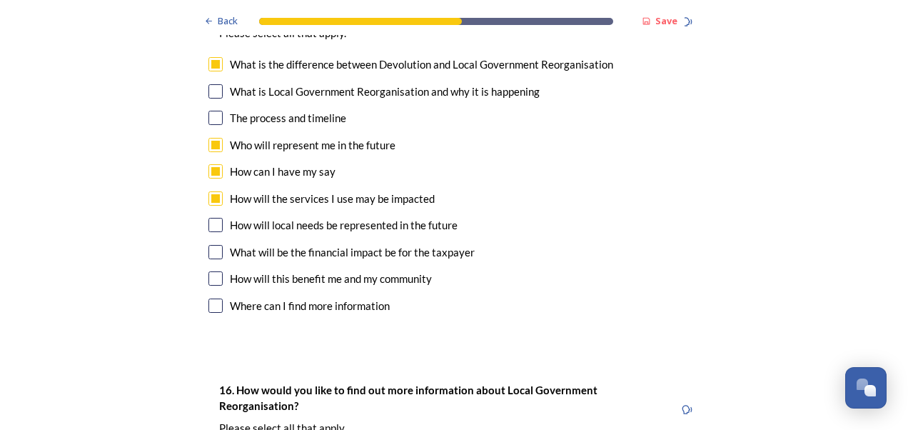
click at [213, 298] on input "checkbox" at bounding box center [215, 305] width 14 height 14
checkbox input "true"
click at [212, 245] on input "checkbox" at bounding box center [215, 252] width 14 height 14
click at [214, 245] on input "checkbox" at bounding box center [215, 252] width 14 height 14
checkbox input "false"
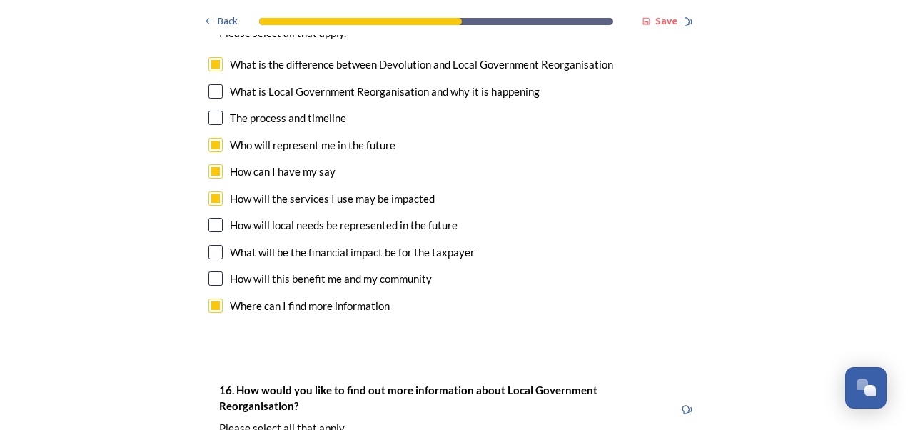
click at [213, 218] on input "checkbox" at bounding box center [215, 225] width 14 height 14
checkbox input "true"
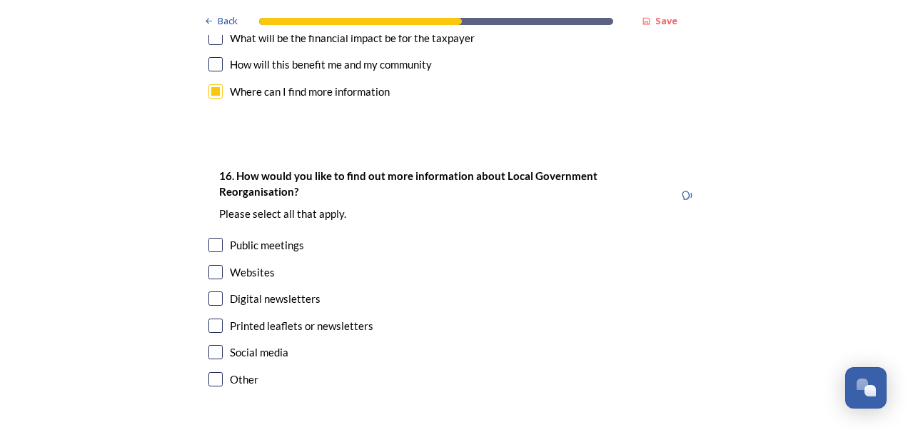
scroll to position [4427, 0]
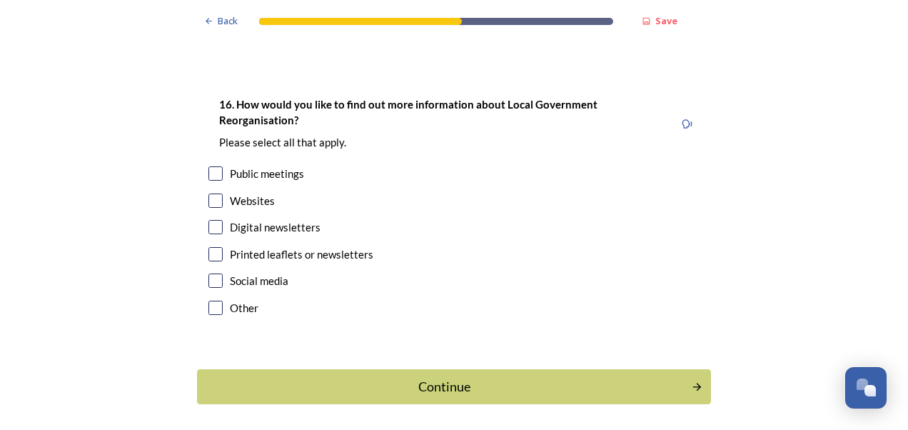
click at [208, 193] on input "checkbox" at bounding box center [215, 200] width 14 height 14
checkbox input "true"
click at [211, 220] on input "checkbox" at bounding box center [215, 227] width 14 height 14
checkbox input "true"
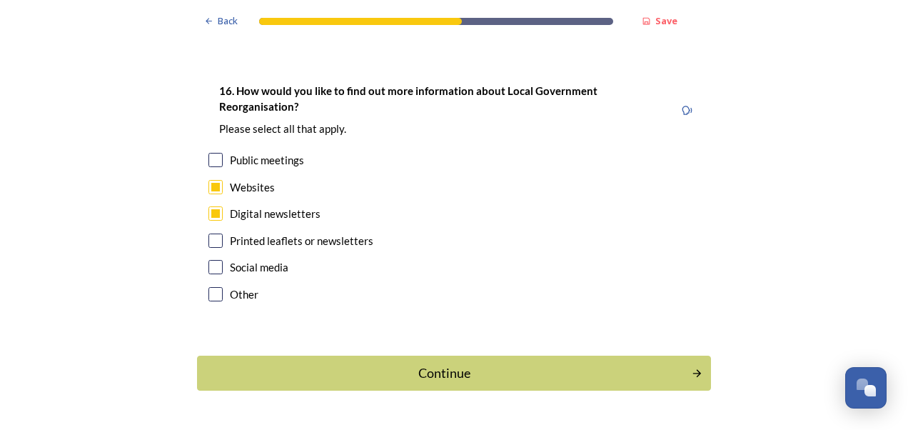
click at [214, 233] on input "checkbox" at bounding box center [215, 240] width 14 height 14
checkbox input "true"
click at [490, 363] on div "Continue" at bounding box center [444, 372] width 483 height 19
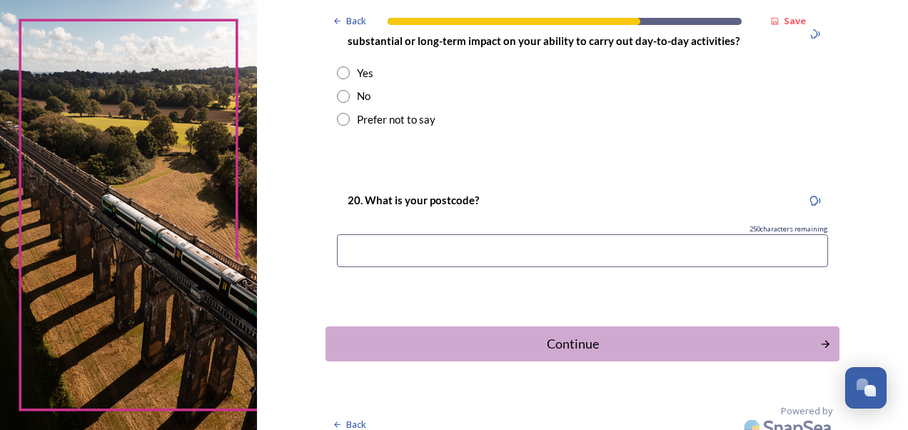
scroll to position [804, 0]
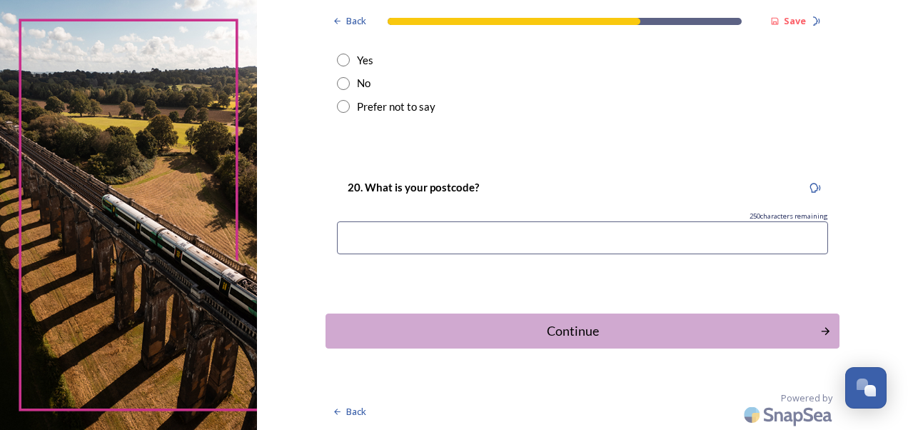
click at [618, 328] on div "Continue" at bounding box center [572, 330] width 479 height 19
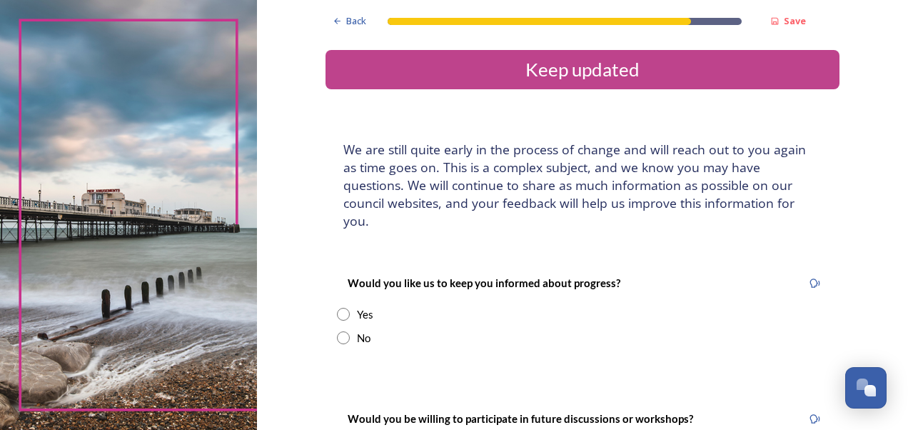
scroll to position [201, 0]
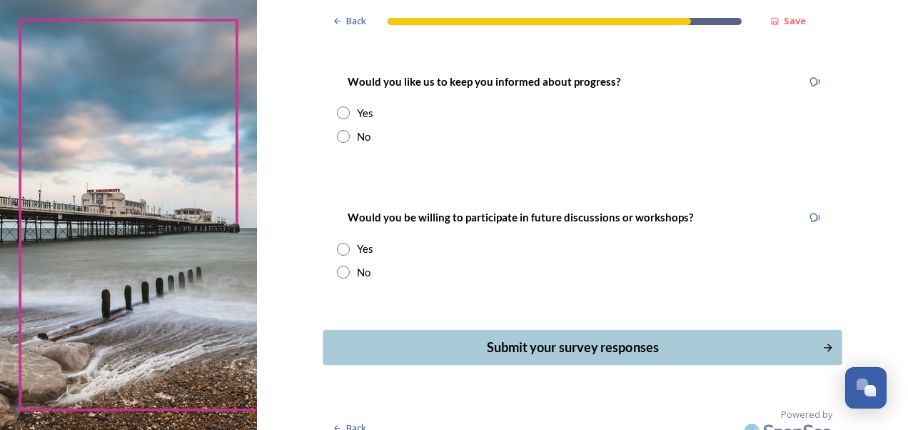
click at [600, 338] on div "Submit your survey responses" at bounding box center [572, 347] width 483 height 19
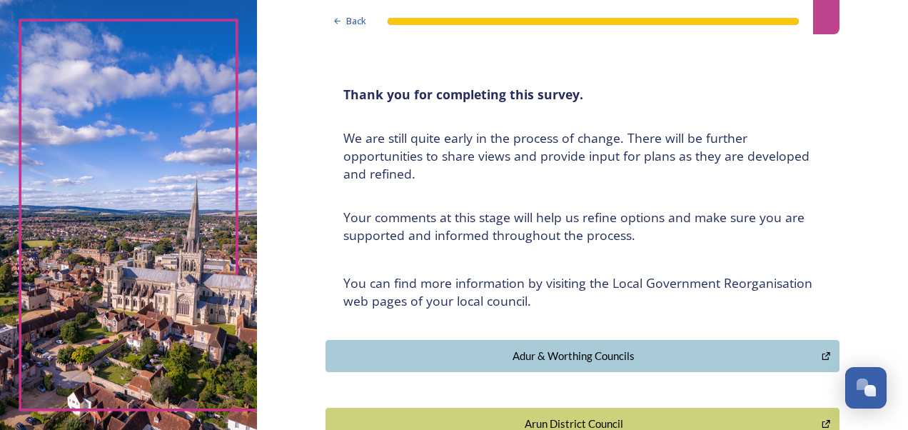
scroll to position [0, 0]
